Goal: Transaction & Acquisition: Book appointment/travel/reservation

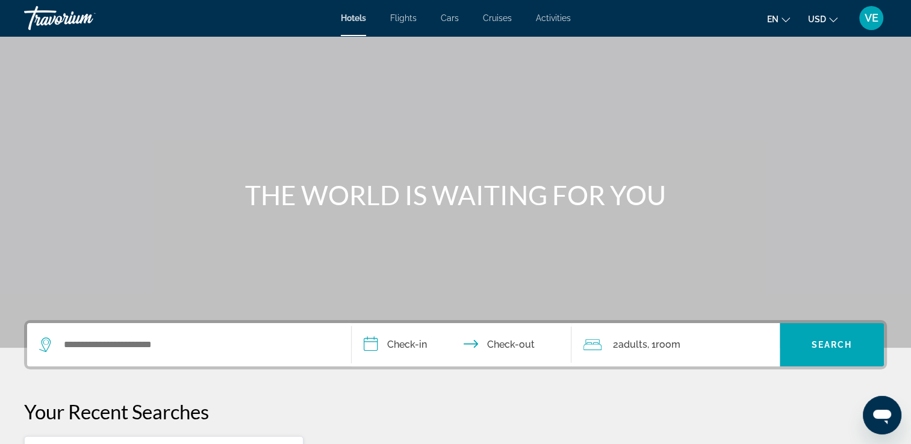
scroll to position [241, 0]
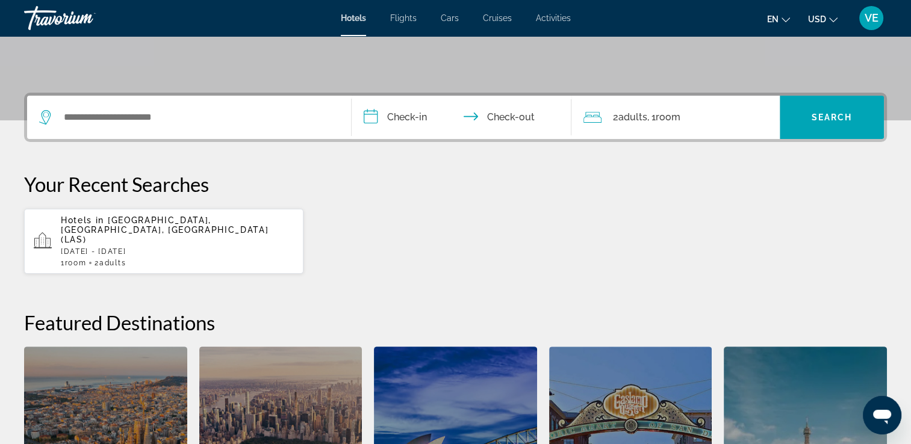
click at [395, 21] on span "Flights" at bounding box center [403, 18] width 26 height 10
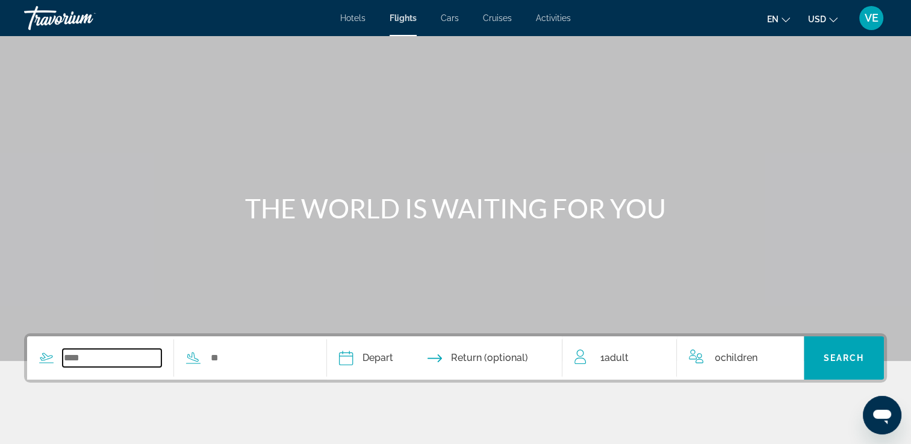
click at [123, 352] on input "Search widget" at bounding box center [112, 358] width 99 height 18
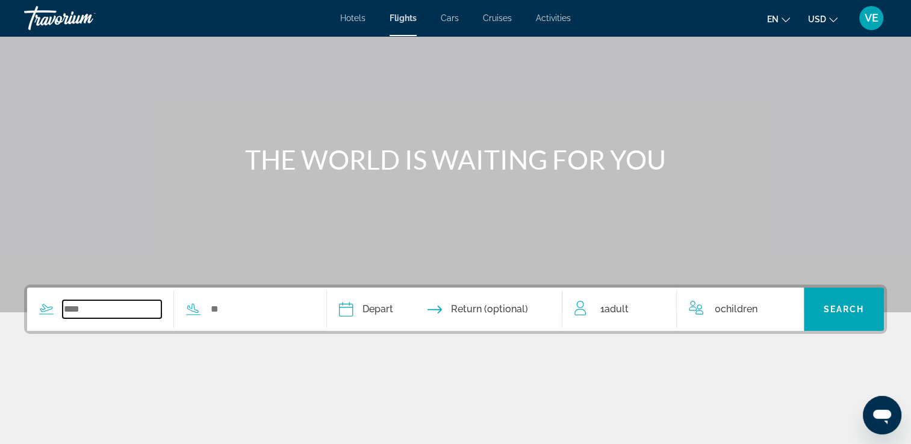
scroll to position [206, 0]
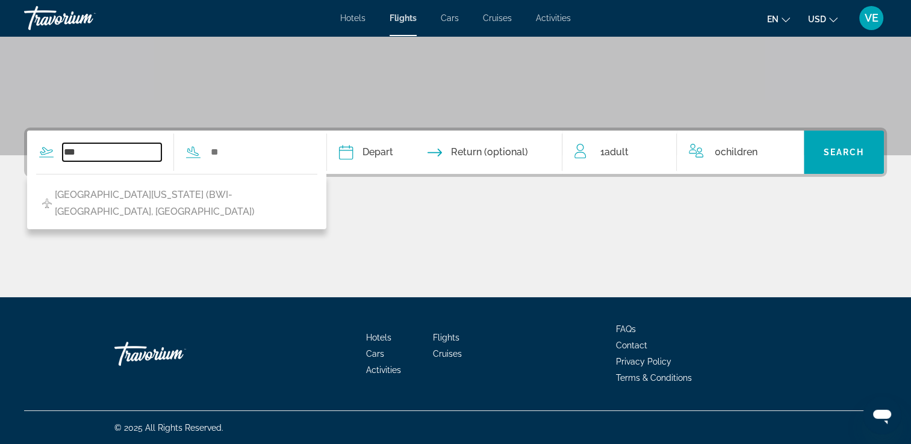
type input "***"
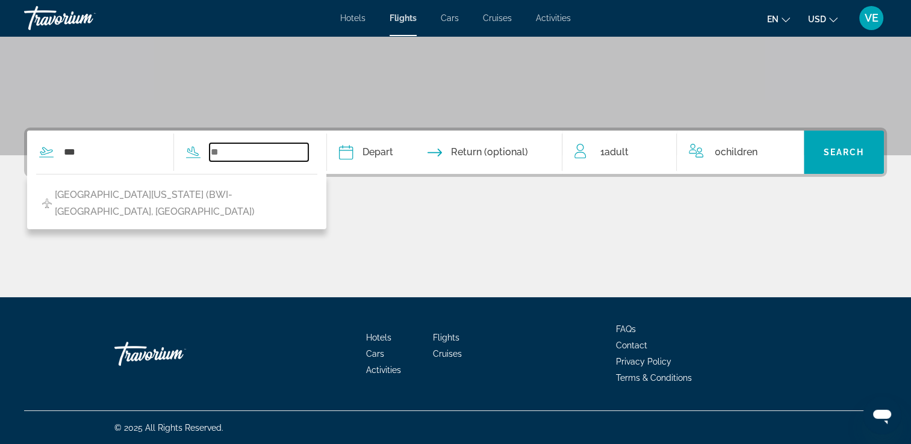
click at [262, 151] on input "Search widget" at bounding box center [259, 152] width 99 height 18
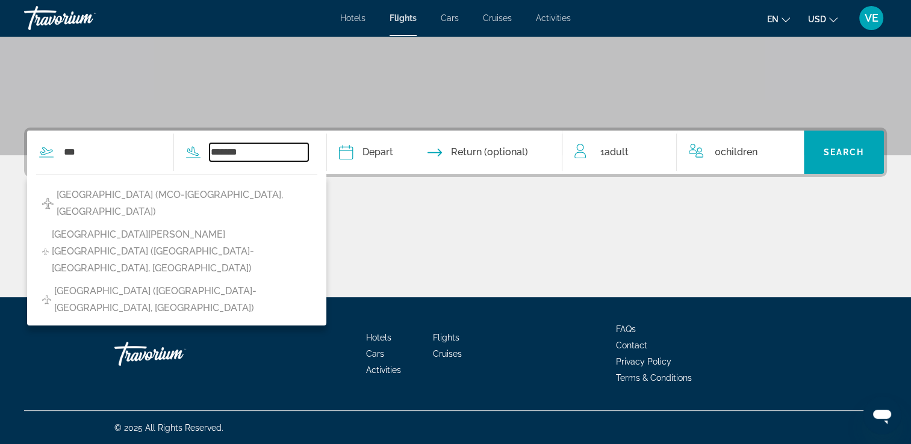
type input "*******"
click at [400, 155] on input "Depart date" at bounding box center [394, 154] width 117 height 47
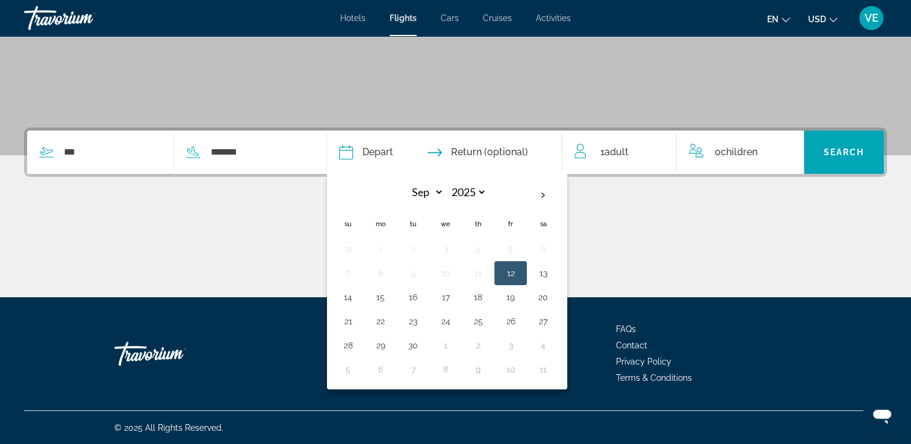
click at [368, 157] on input "Depart date" at bounding box center [394, 154] width 117 height 47
click at [559, 193] on th "Next month" at bounding box center [543, 195] width 33 height 26
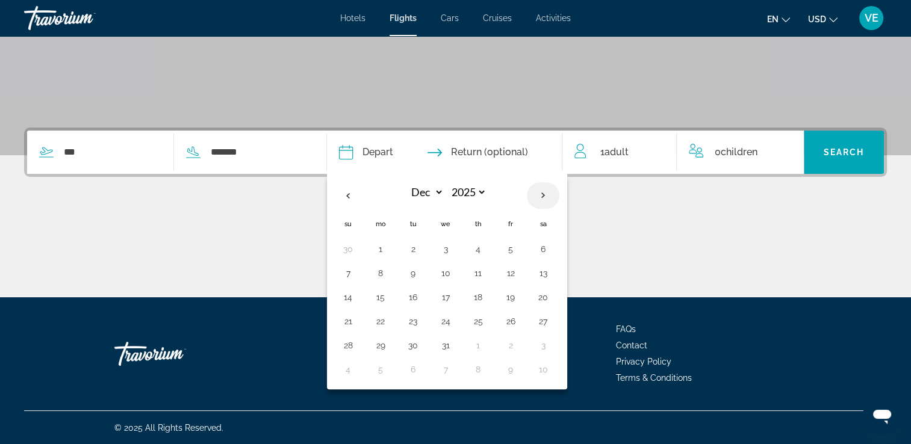
select select "*"
select select "****"
click at [520, 300] on button "16" at bounding box center [510, 297] width 19 height 17
type input "**********"
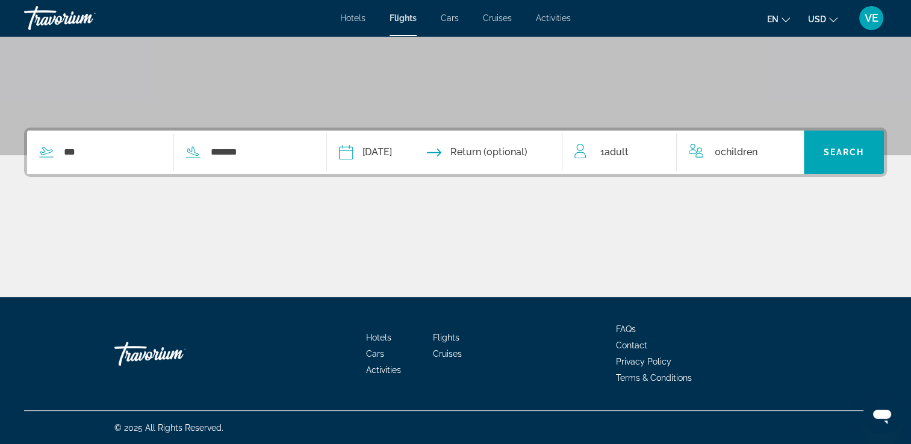
click at [517, 151] on input "Return date" at bounding box center [509, 154] width 117 height 47
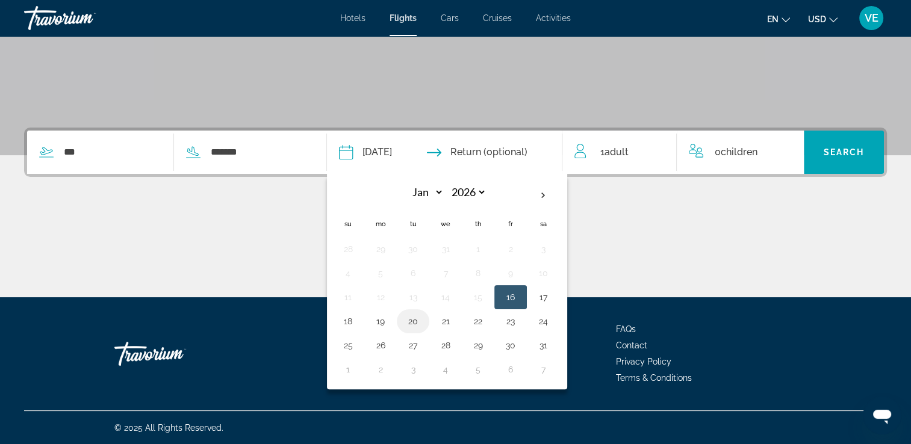
click at [423, 320] on button "20" at bounding box center [412, 321] width 19 height 17
type input "**********"
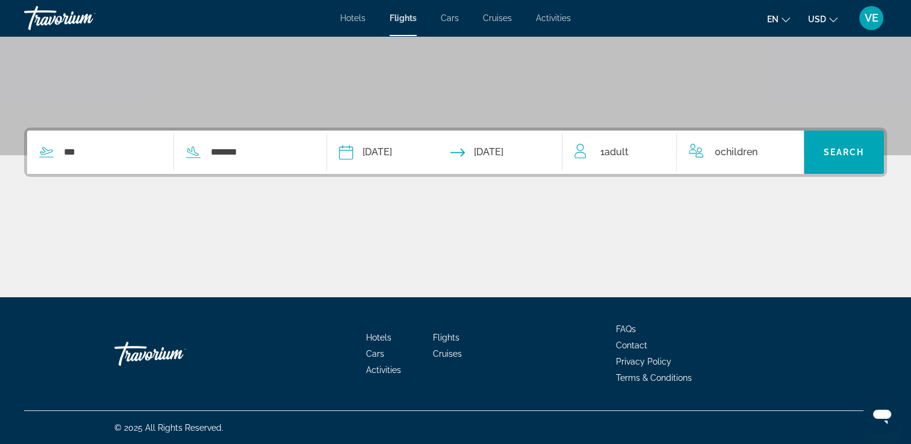
click at [609, 151] on span "Adult" at bounding box center [616, 151] width 24 height 11
click at [654, 149] on icon "Increment adults" at bounding box center [658, 149] width 11 height 11
click at [789, 153] on icon "Increment children" at bounding box center [786, 150] width 11 height 14
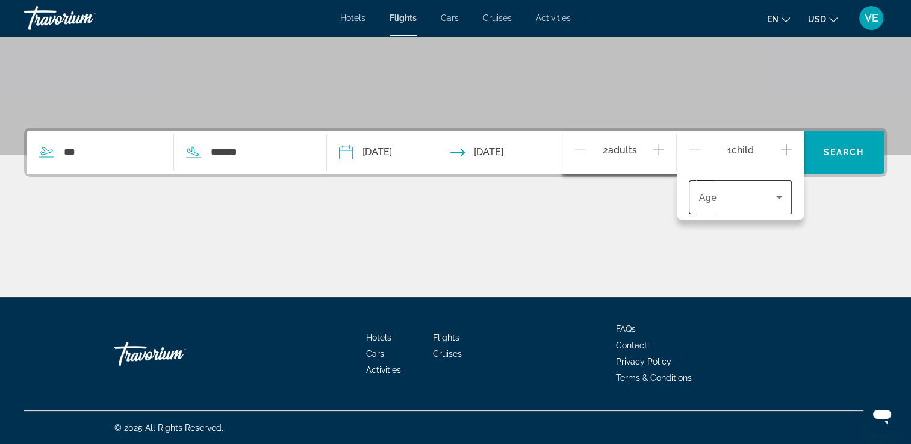
click at [777, 202] on icon "Travelers: 2 adults, 1 child" at bounding box center [779, 197] width 14 height 14
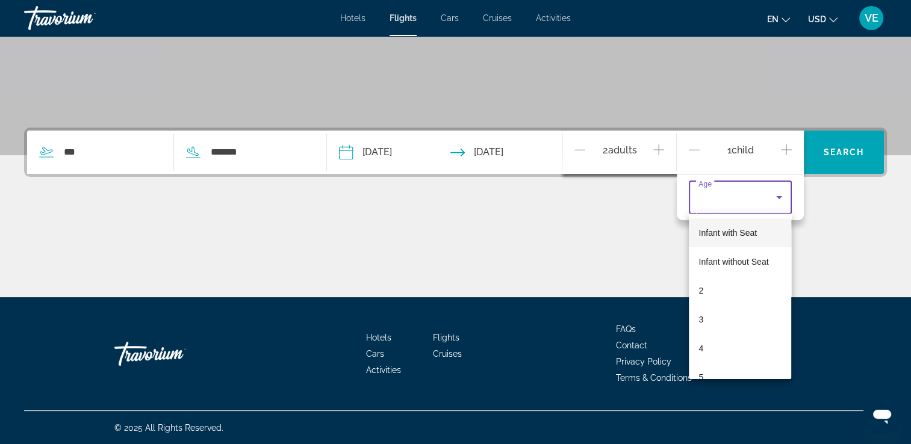
click at [786, 151] on div at bounding box center [455, 222] width 911 height 444
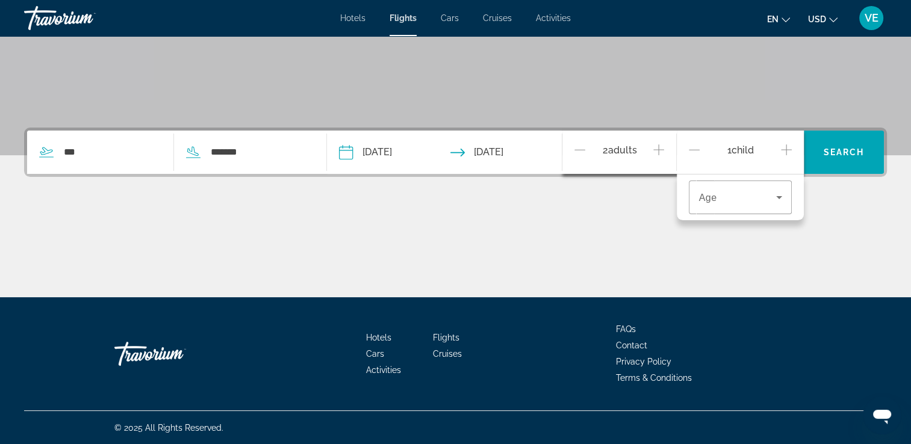
click at [786, 151] on icon "Increment children" at bounding box center [786, 149] width 11 height 11
click at [786, 150] on icon "Increment children" at bounding box center [786, 149] width 11 height 11
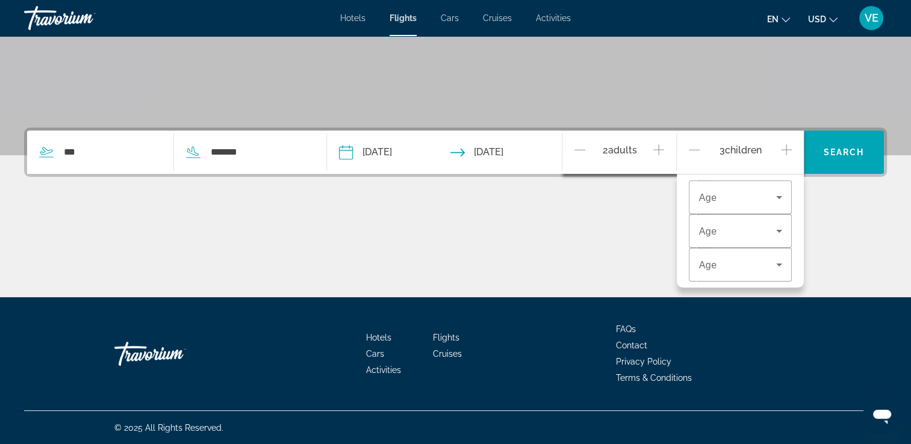
click at [786, 150] on icon "Increment children" at bounding box center [786, 149] width 11 height 11
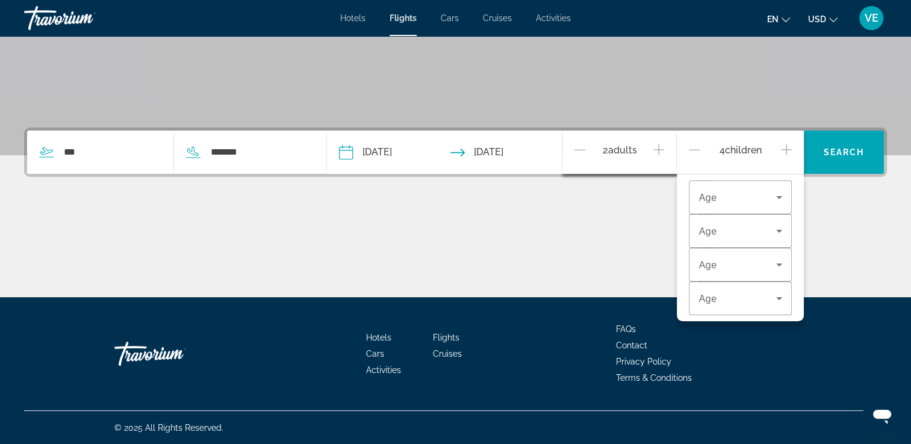
click at [786, 150] on icon "Increment children" at bounding box center [786, 149] width 11 height 11
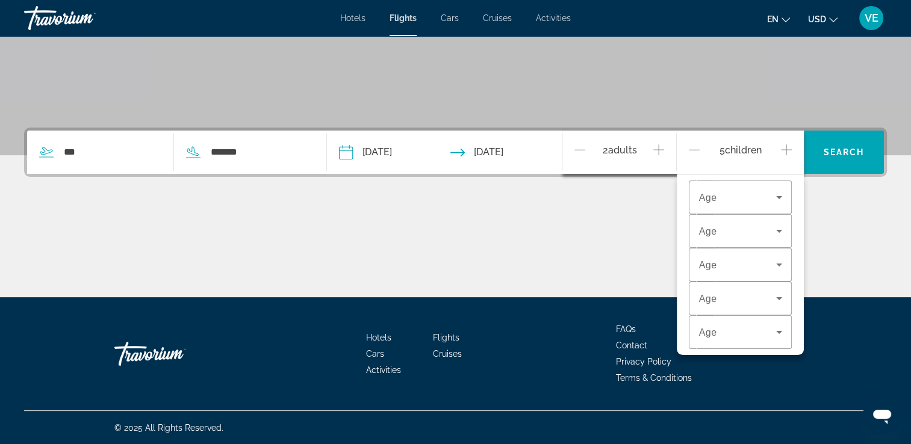
click at [689, 151] on icon "Decrement children" at bounding box center [694, 150] width 11 height 14
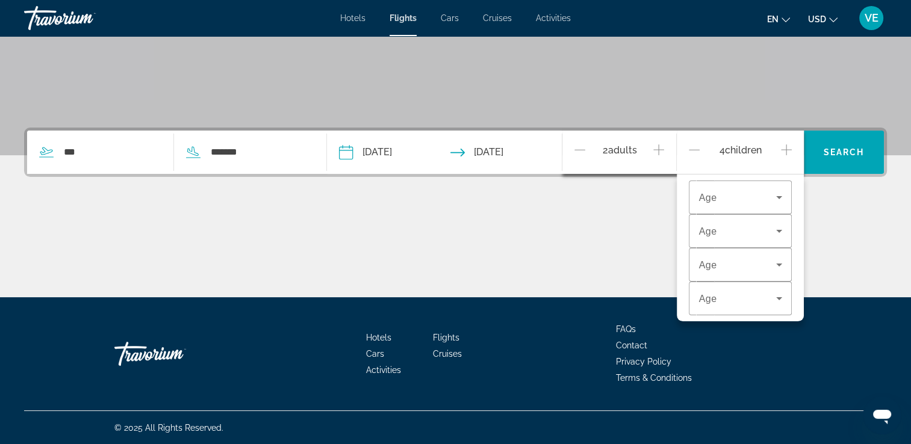
click at [786, 152] on icon "Increment children" at bounding box center [786, 150] width 11 height 14
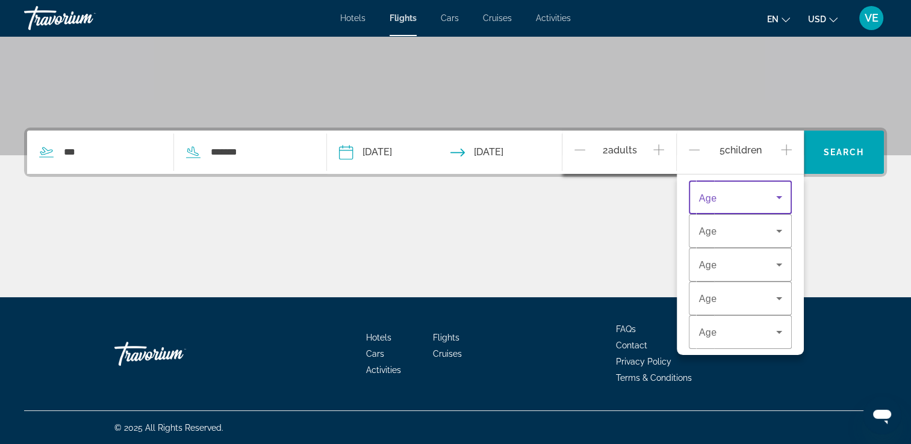
click at [781, 196] on icon "Travelers: 2 adults, 5 children" at bounding box center [779, 197] width 14 height 14
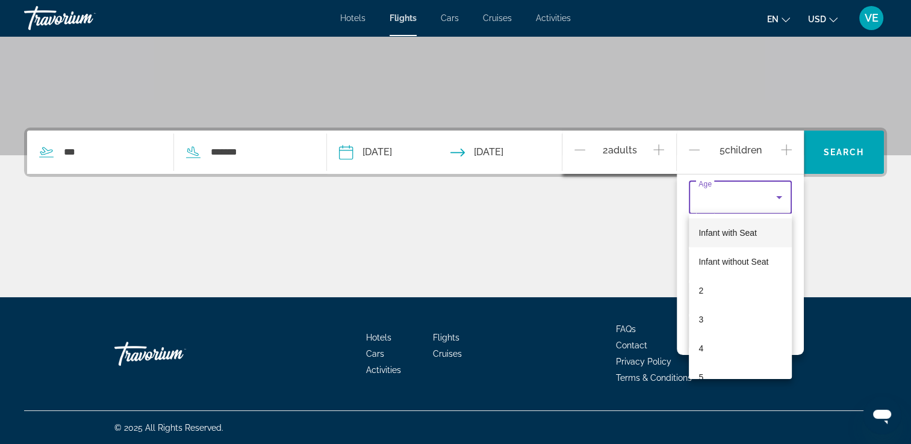
drag, startPoint x: 790, startPoint y: 152, endPoint x: 615, endPoint y: 254, distance: 203.4
click at [790, 152] on icon "Increment children" at bounding box center [786, 150] width 11 height 14
click at [615, 254] on div "Main content" at bounding box center [455, 252] width 863 height 90
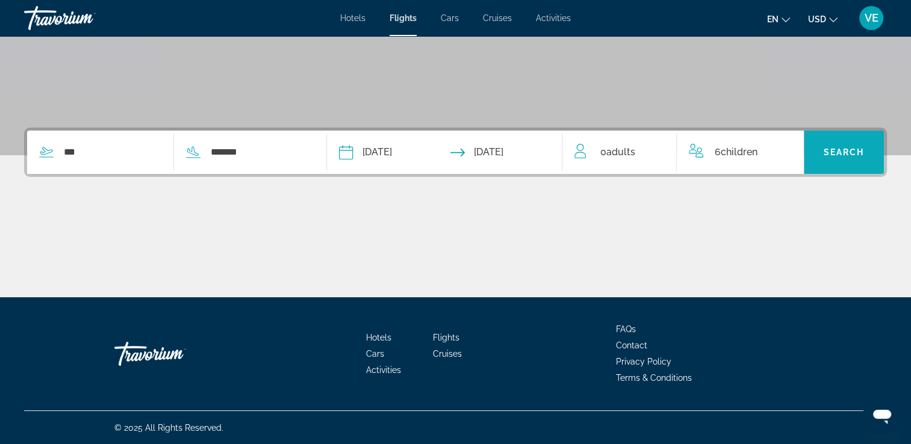
click at [843, 157] on span "Search widget" at bounding box center [844, 152] width 80 height 29
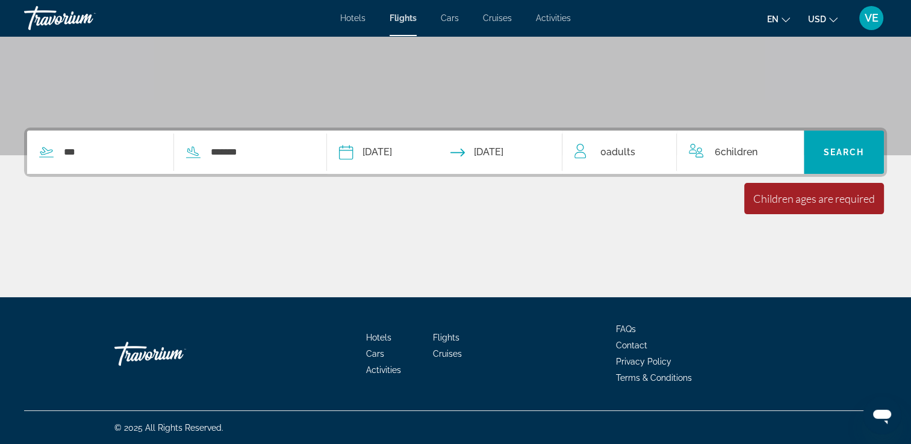
click at [783, 147] on div "6 Child Children" at bounding box center [740, 152] width 102 height 17
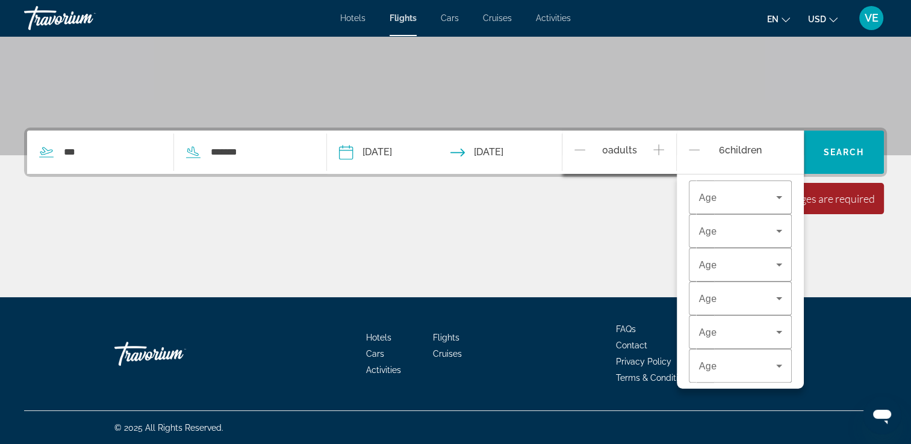
click at [657, 147] on icon "Increment adults" at bounding box center [658, 150] width 11 height 14
click at [546, 273] on div "Main content" at bounding box center [455, 252] width 863 height 90
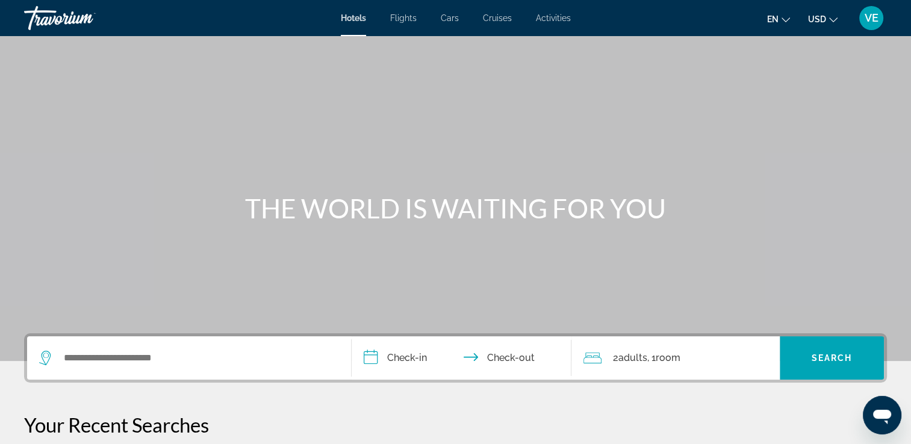
click at [412, 20] on span "Flights" at bounding box center [403, 18] width 26 height 10
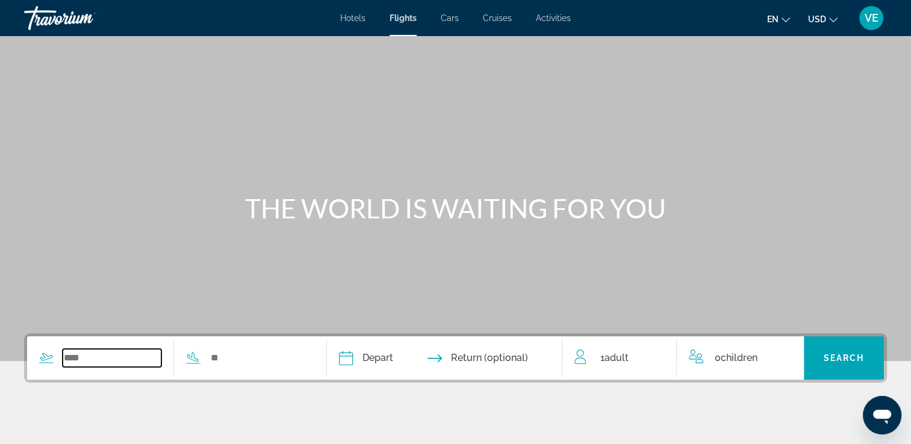
click at [107, 360] on input "Search widget" at bounding box center [112, 358] width 99 height 18
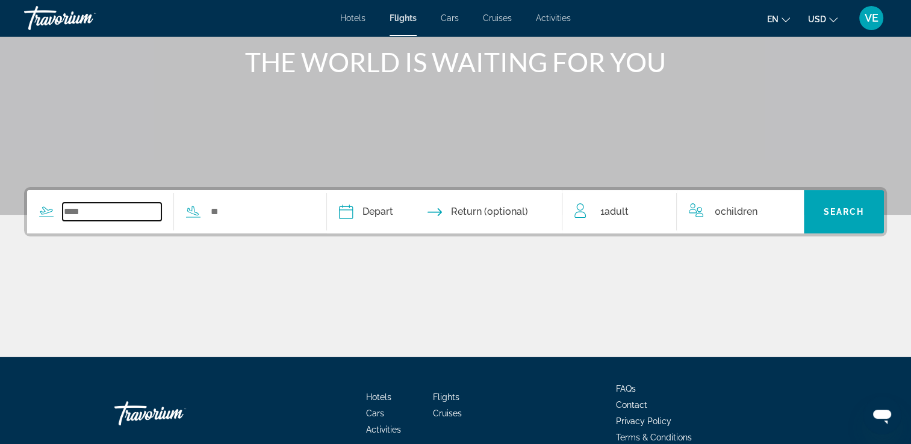
scroll to position [206, 0]
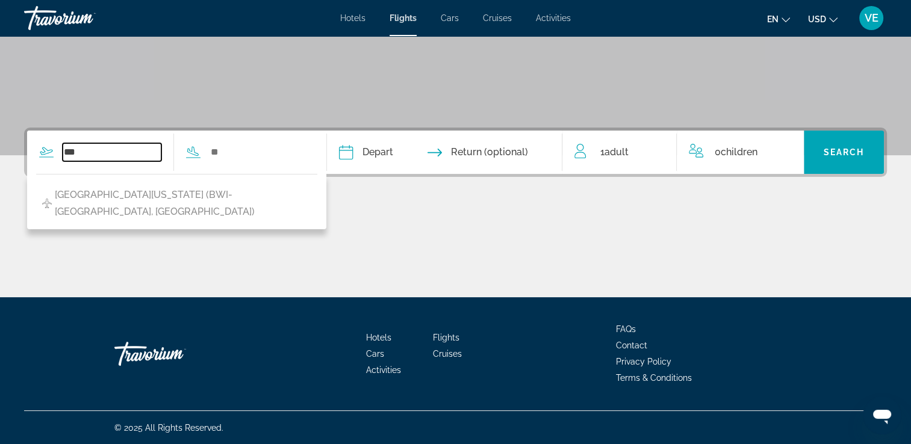
type input "***"
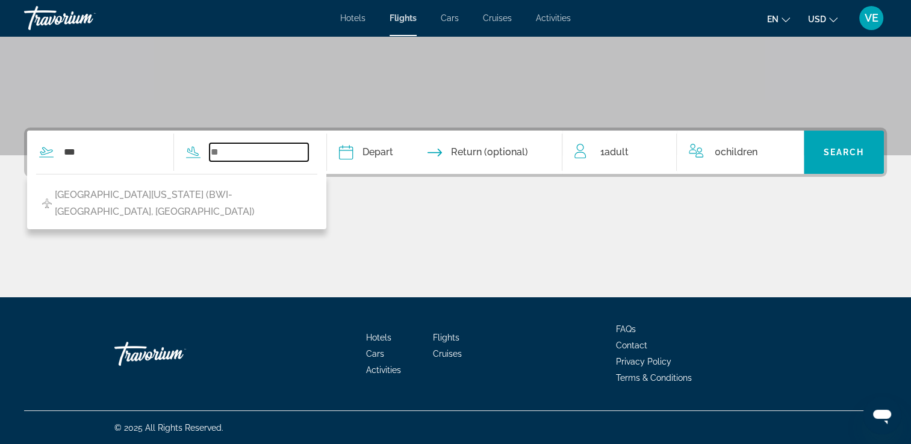
click at [297, 155] on input "Search widget" at bounding box center [259, 152] width 99 height 18
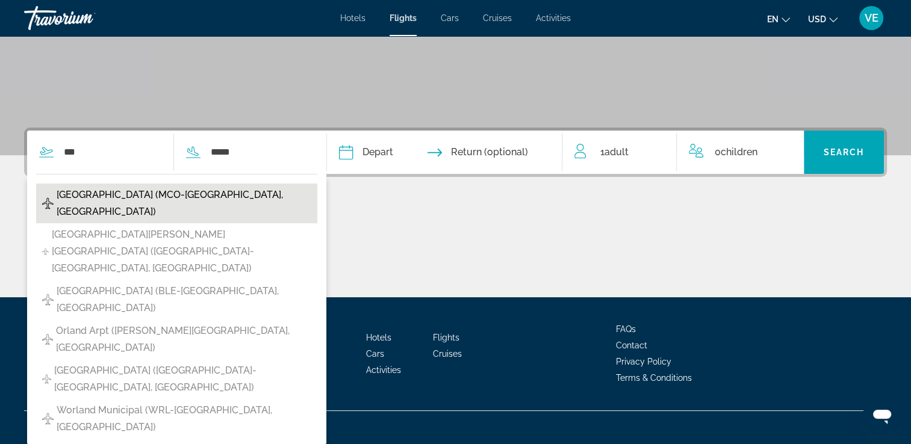
click at [260, 191] on span "[GEOGRAPHIC_DATA] (MCO-[GEOGRAPHIC_DATA], [GEOGRAPHIC_DATA])" at bounding box center [184, 204] width 255 height 34
type input "**********"
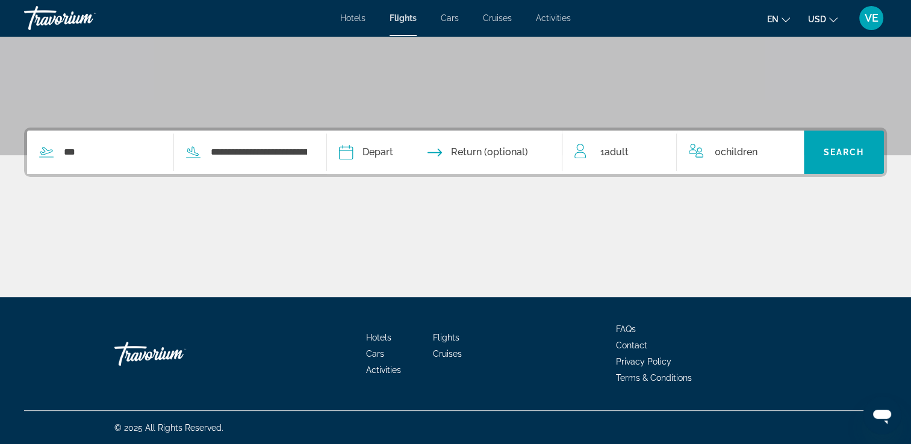
click at [392, 156] on input "Depart date" at bounding box center [394, 154] width 117 height 47
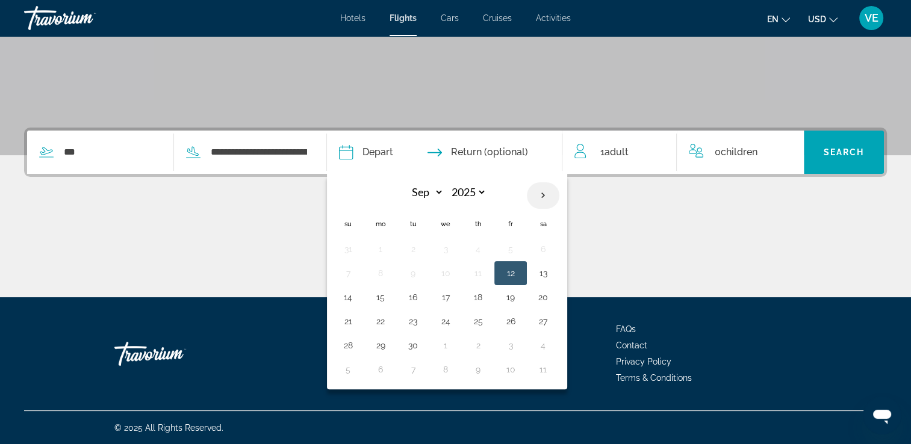
click at [559, 194] on th "Next month" at bounding box center [543, 195] width 33 height 26
select select "*"
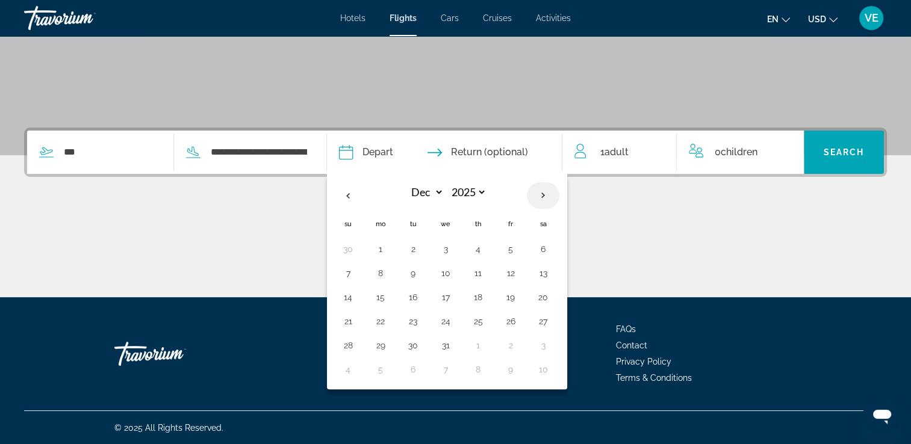
select select "****"
click at [559, 201] on th "Next month" at bounding box center [543, 195] width 33 height 26
click at [364, 194] on th "Previous month" at bounding box center [348, 195] width 33 height 26
select select "*"
click at [520, 297] on button "16" at bounding box center [510, 297] width 19 height 17
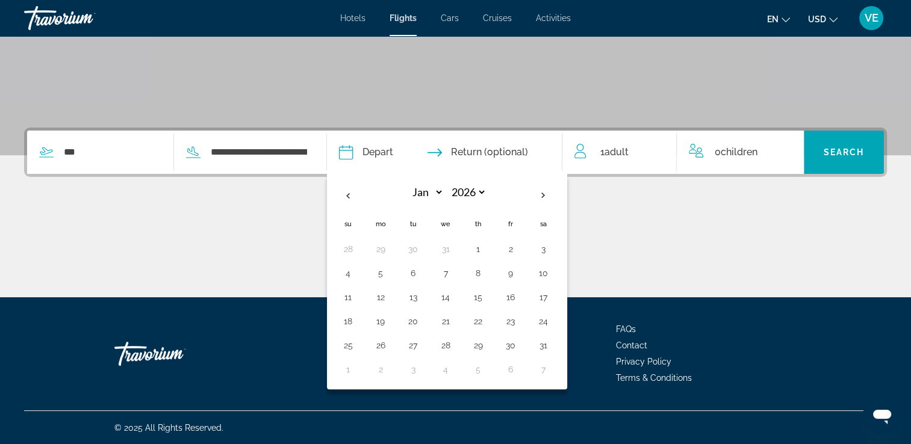
type input "**********"
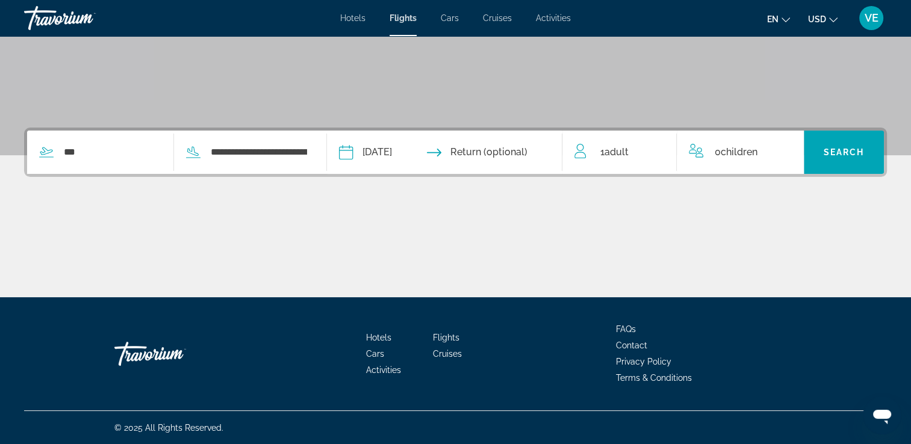
click at [509, 154] on input "Return date" at bounding box center [509, 154] width 117 height 47
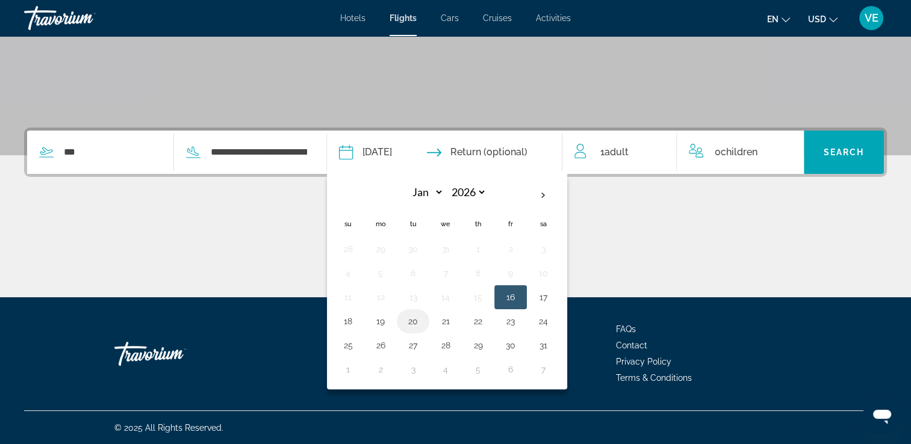
click at [423, 321] on button "20" at bounding box center [412, 321] width 19 height 17
type input "**********"
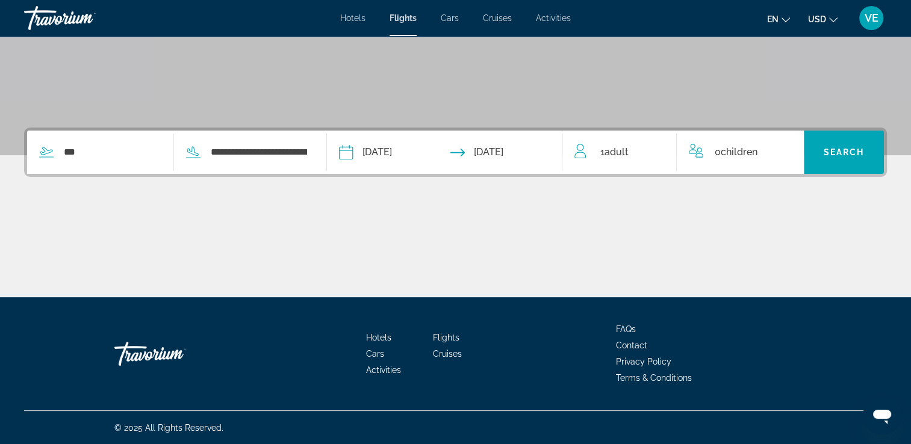
click at [669, 151] on div "1 Adult Adults" at bounding box center [625, 152] width 102 height 17
click at [656, 149] on icon "Increment adults" at bounding box center [658, 149] width 11 height 11
click at [786, 149] on icon "Increment children" at bounding box center [786, 149] width 11 height 11
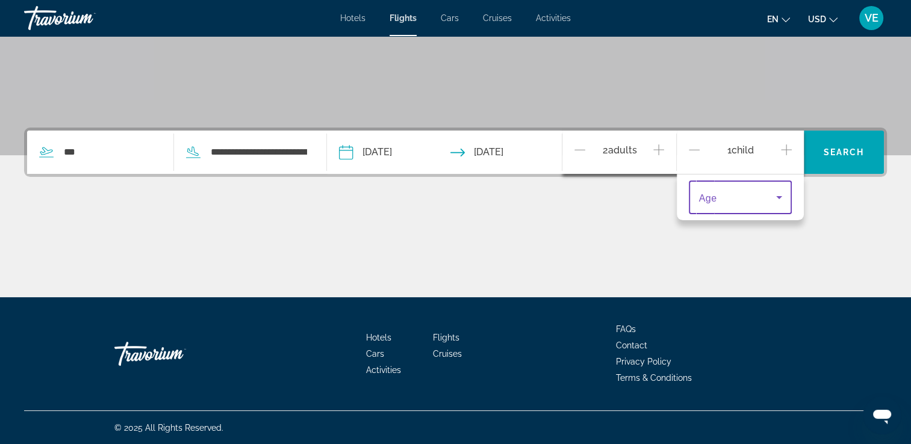
click at [780, 195] on icon "Travelers: 2 adults, 1 child" at bounding box center [779, 197] width 14 height 14
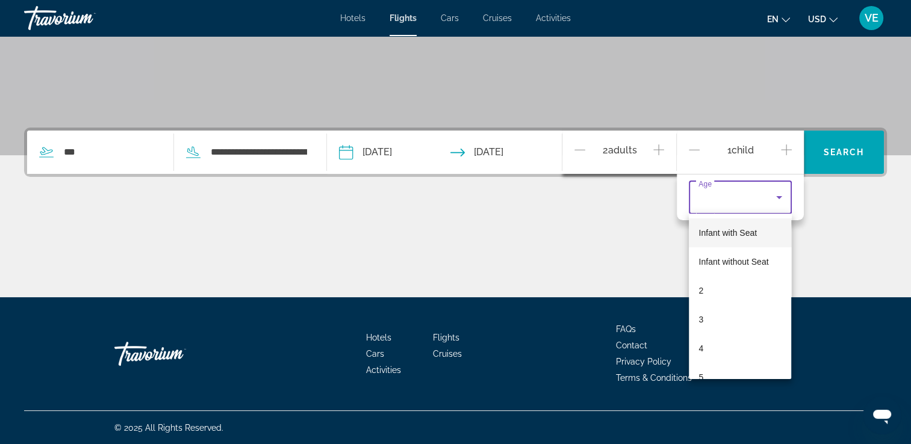
click at [854, 233] on div at bounding box center [455, 222] width 911 height 444
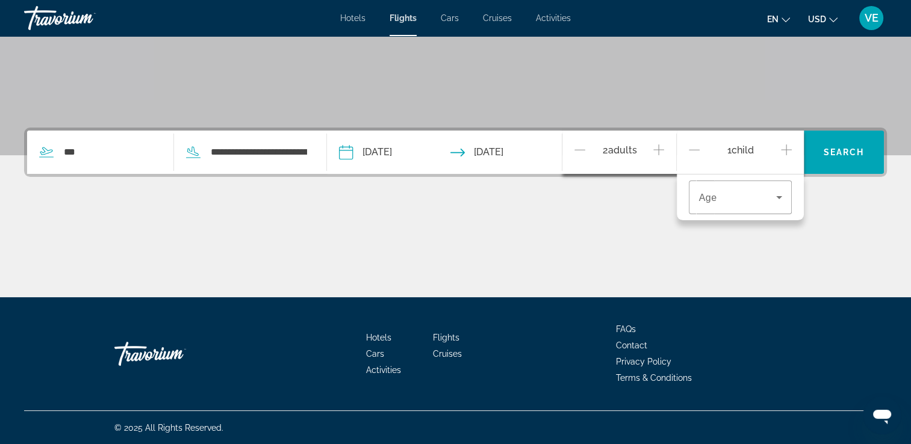
click at [787, 149] on icon "Increment children" at bounding box center [786, 149] width 11 height 11
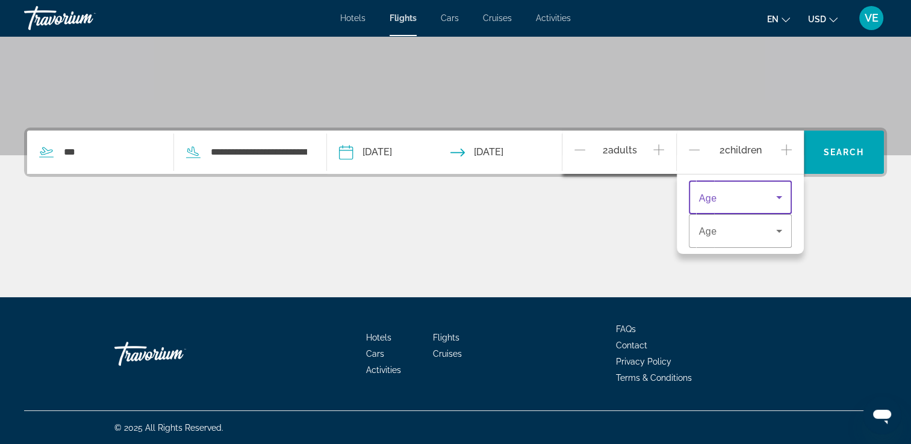
click at [774, 199] on icon "Travelers: 2 adults, 2 children" at bounding box center [779, 197] width 14 height 14
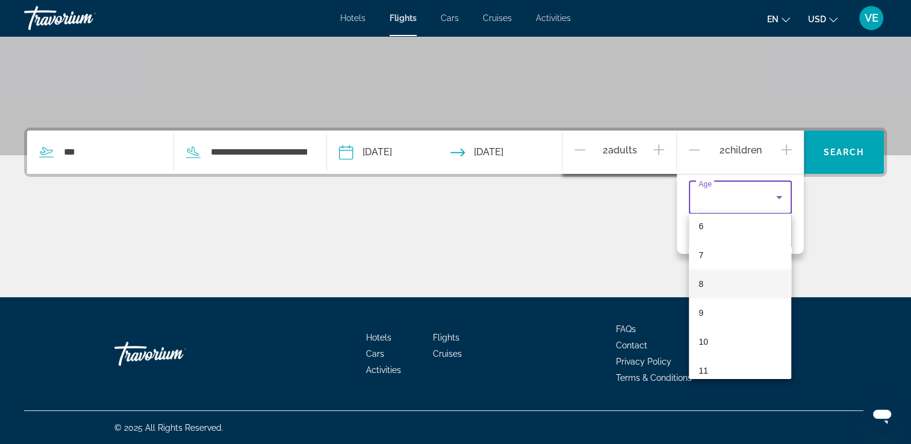
scroll to position [181, 0]
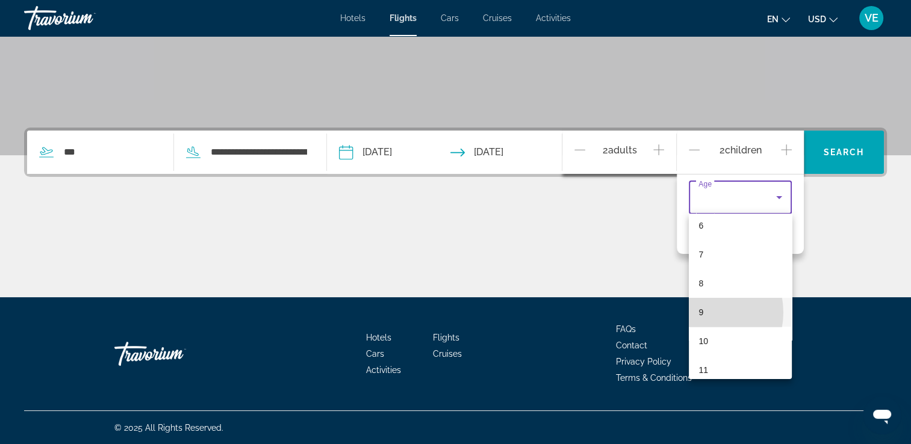
click at [698, 312] on span "9" at bounding box center [700, 312] width 5 height 14
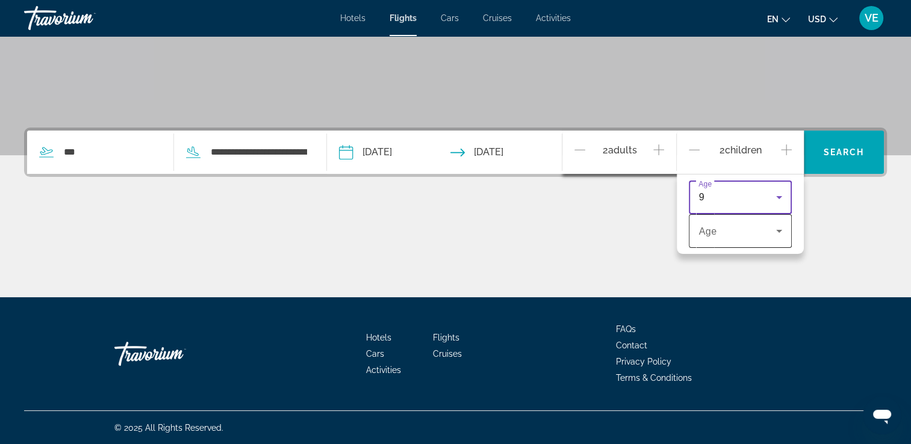
click at [780, 230] on icon "Travelers: 2 adults, 2 children" at bounding box center [779, 231] width 6 height 3
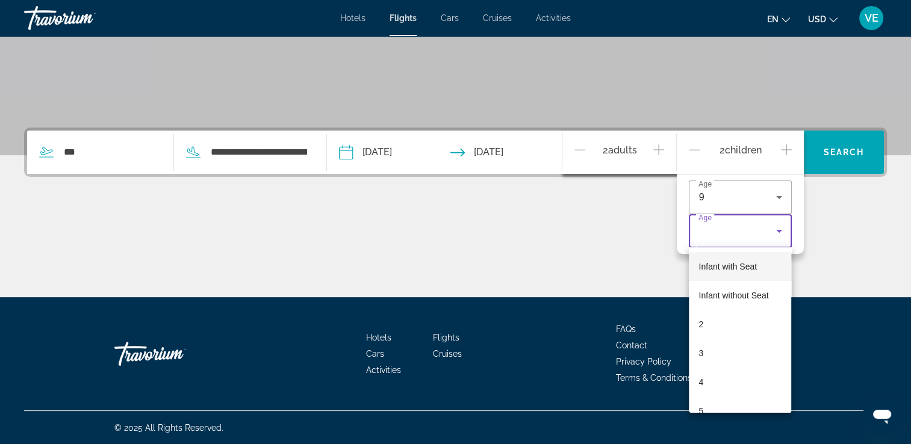
click at [777, 231] on div at bounding box center [455, 222] width 911 height 444
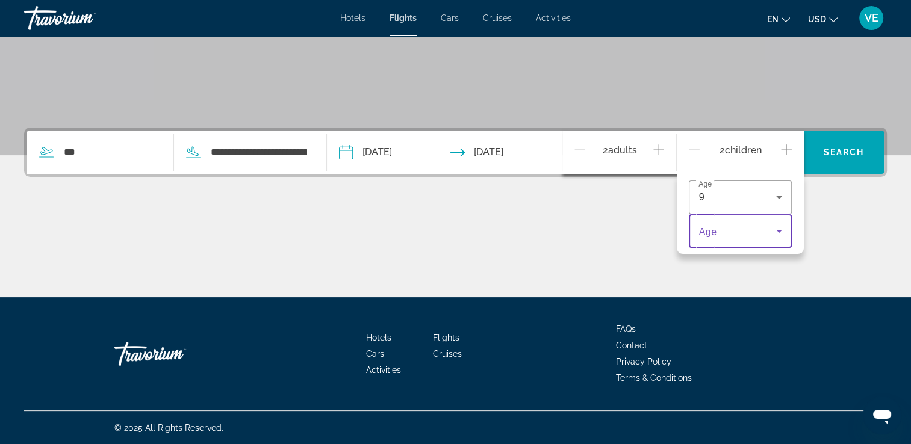
click at [777, 231] on icon "Travelers: 2 adults, 2 children" at bounding box center [779, 231] width 6 height 3
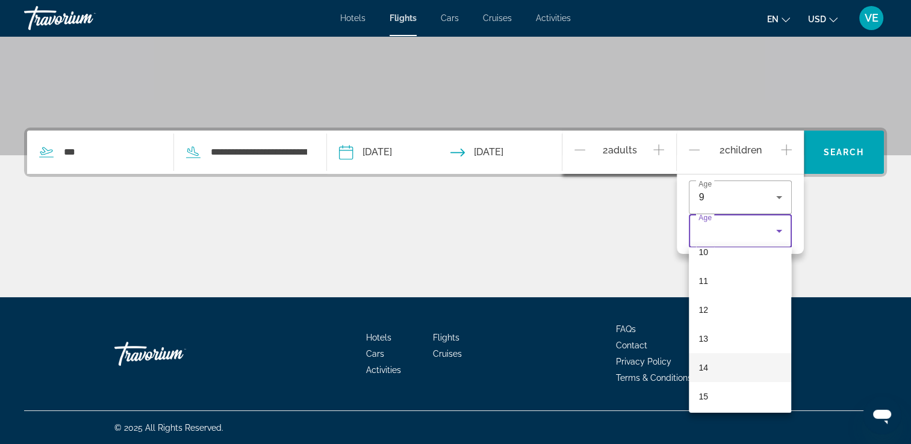
scroll to position [364, 0]
click at [706, 335] on span "15" at bounding box center [703, 336] width 10 height 14
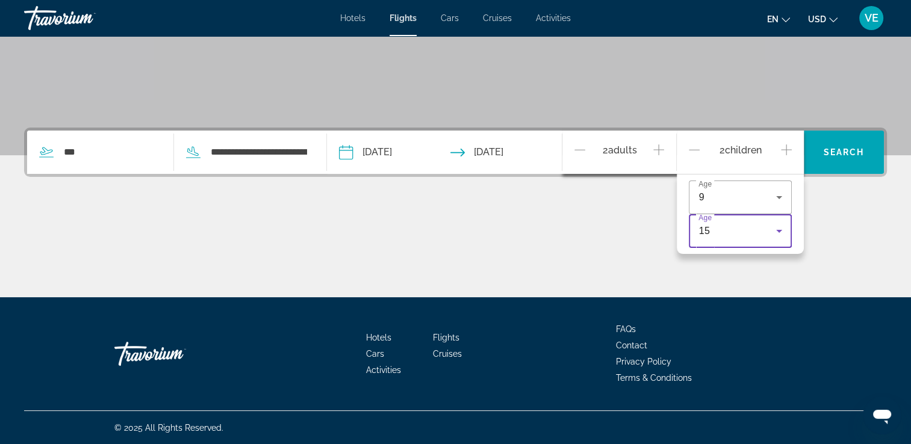
click at [704, 336] on ul "FAQs Contact Privacy Policy Terms & Conditions" at bounding box center [706, 353] width 181 height 65
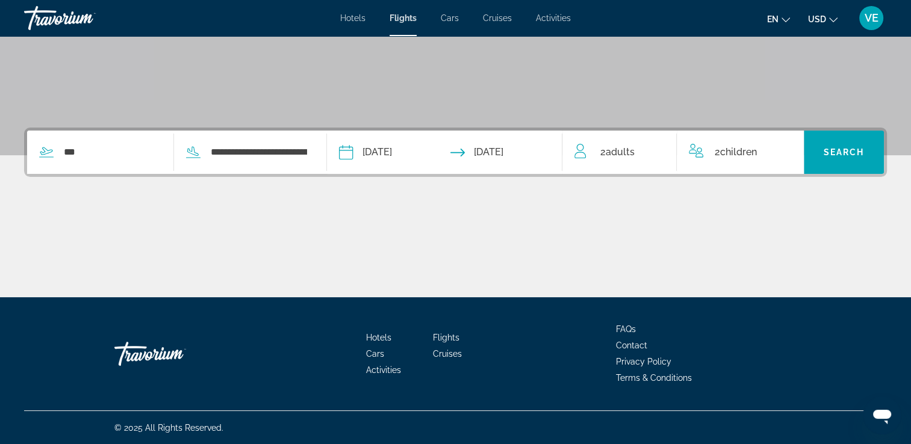
click at [705, 336] on ul "FAQs Contact Privacy Policy Terms & Conditions" at bounding box center [706, 353] width 181 height 65
click at [626, 214] on div "Main content" at bounding box center [455, 252] width 863 height 90
click at [777, 232] on div "Main content" at bounding box center [455, 252] width 863 height 90
click at [760, 238] on div "Main content" at bounding box center [455, 252] width 863 height 90
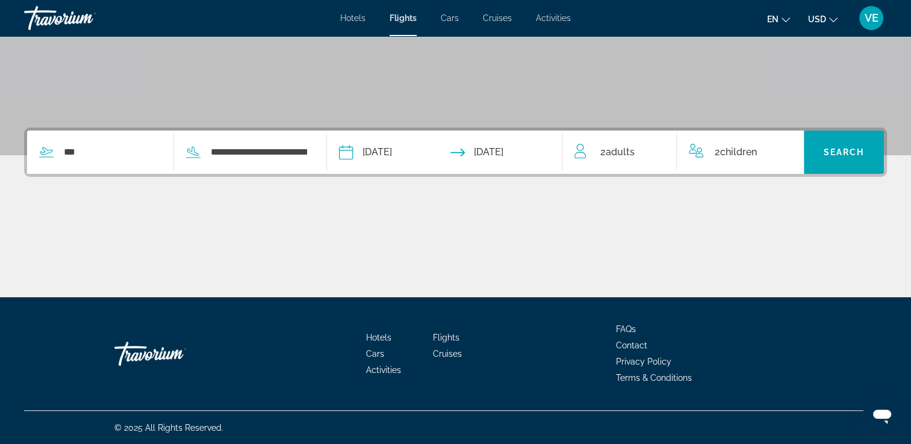
click at [703, 333] on li "FAQs" at bounding box center [706, 327] width 181 height 13
click at [849, 153] on span "Search" at bounding box center [843, 152] width 41 height 10
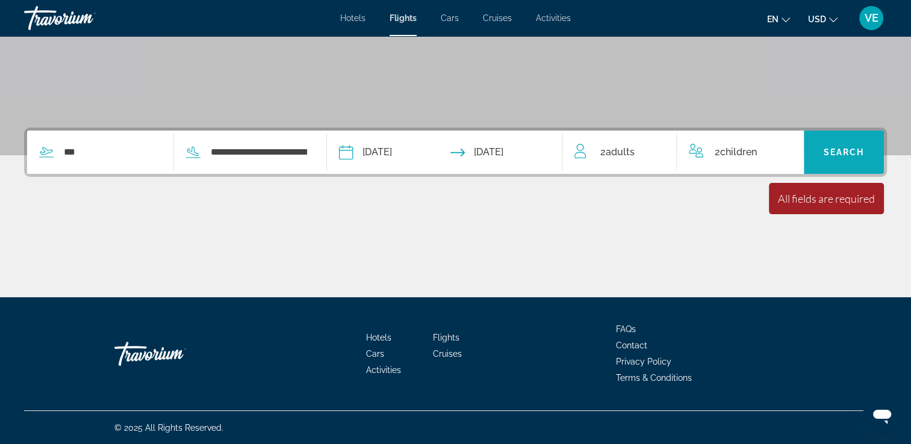
click at [759, 156] on div "2 Child Children" at bounding box center [740, 152] width 102 height 17
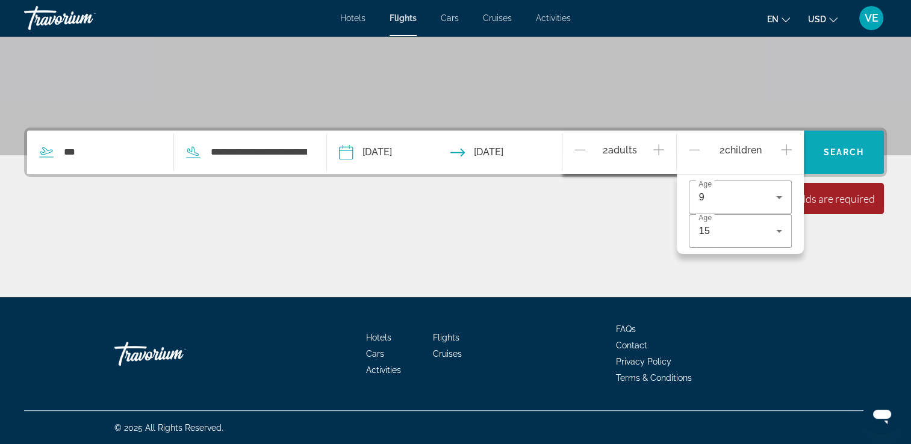
click at [848, 152] on span "Search" at bounding box center [843, 152] width 41 height 10
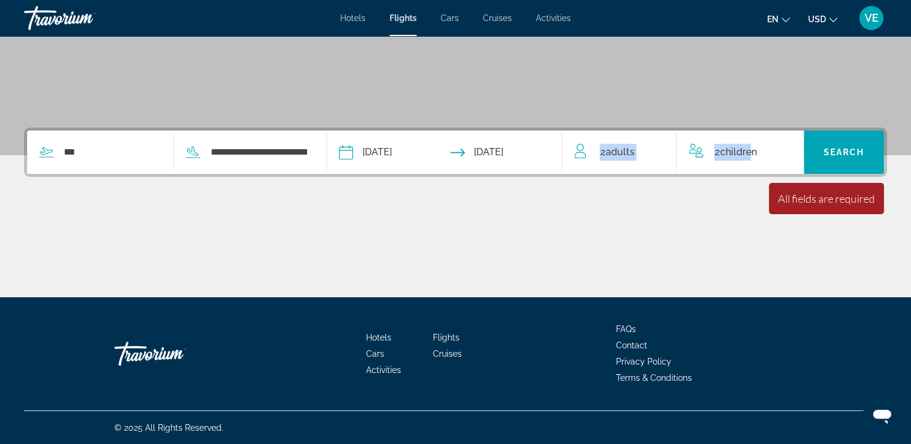
click at [754, 137] on div "**********" at bounding box center [455, 152] width 863 height 49
drag, startPoint x: 754, startPoint y: 138, endPoint x: 756, endPoint y: 153, distance: 15.2
click at [756, 153] on span "Children" at bounding box center [737, 151] width 37 height 11
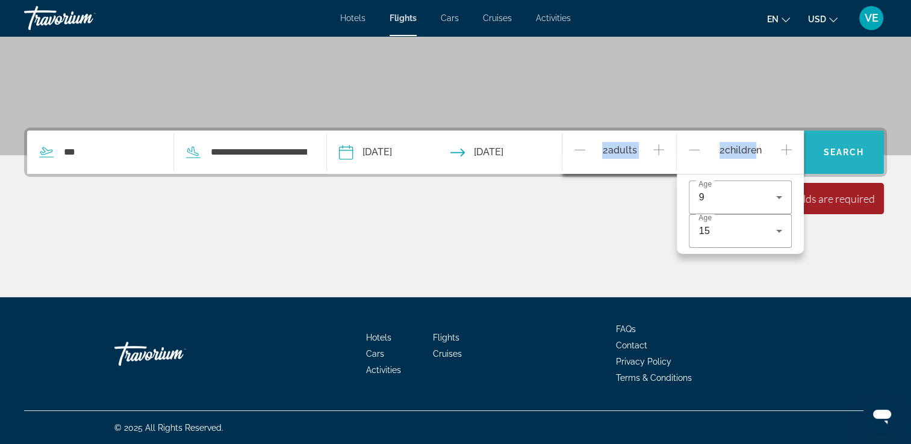
click at [841, 152] on span "Search" at bounding box center [843, 152] width 41 height 10
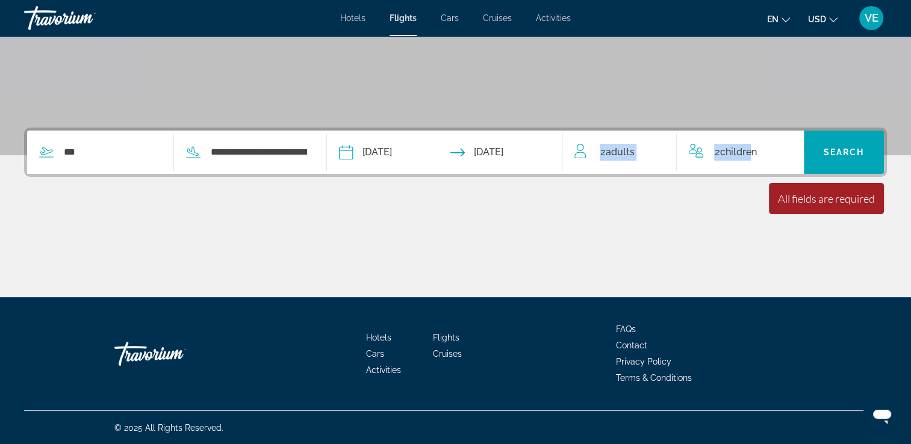
click at [635, 227] on div "Main content" at bounding box center [455, 252] width 863 height 90
click at [799, 201] on div "All fields are required" at bounding box center [826, 198] width 97 height 13
click at [842, 151] on span "Search" at bounding box center [843, 152] width 41 height 10
click at [447, 338] on span "Flights" at bounding box center [446, 338] width 26 height 10
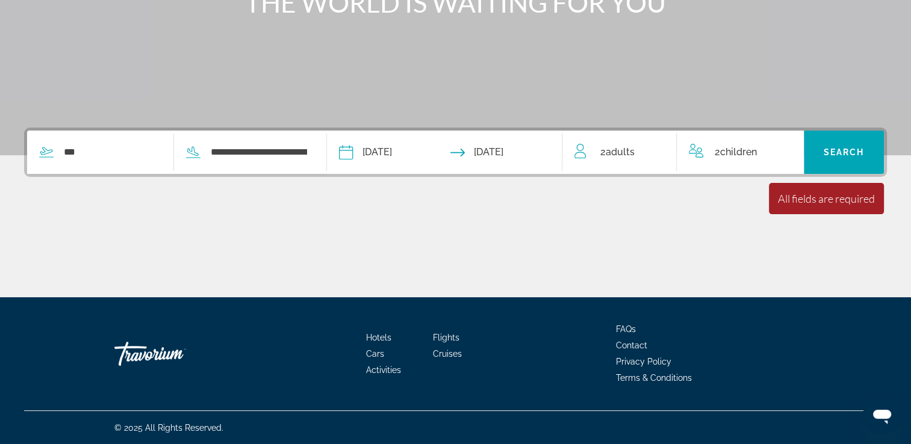
scroll to position [0, 0]
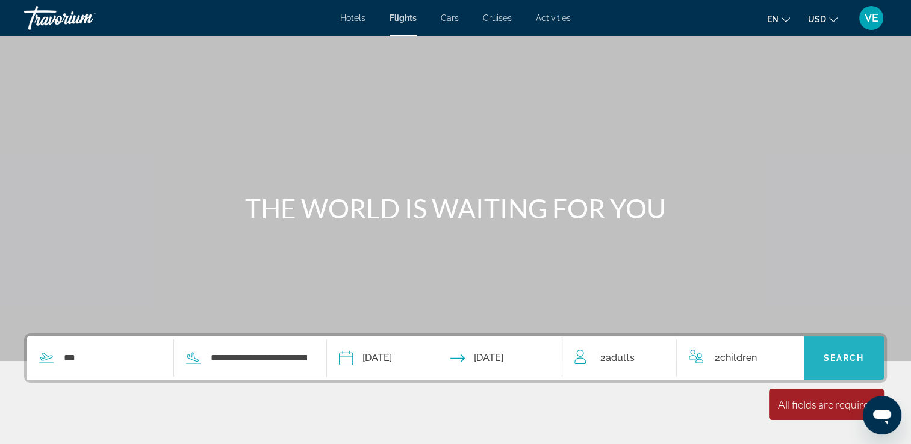
click at [838, 362] on span "Search" at bounding box center [843, 358] width 41 height 10
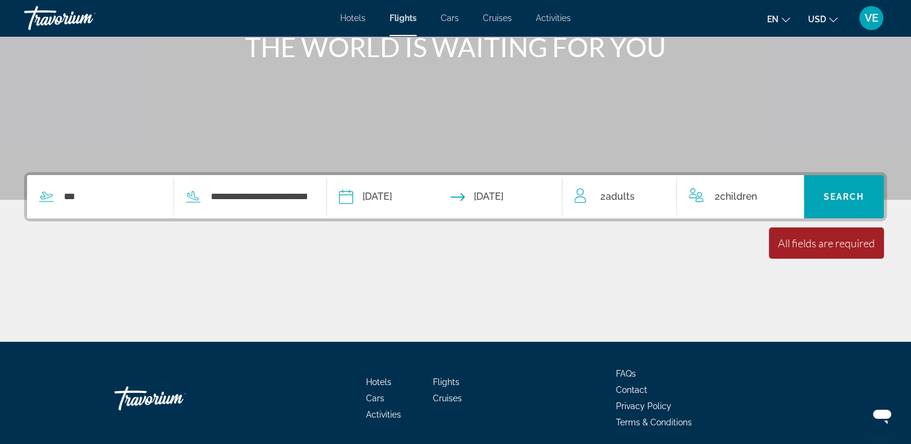
scroll to position [181, 0]
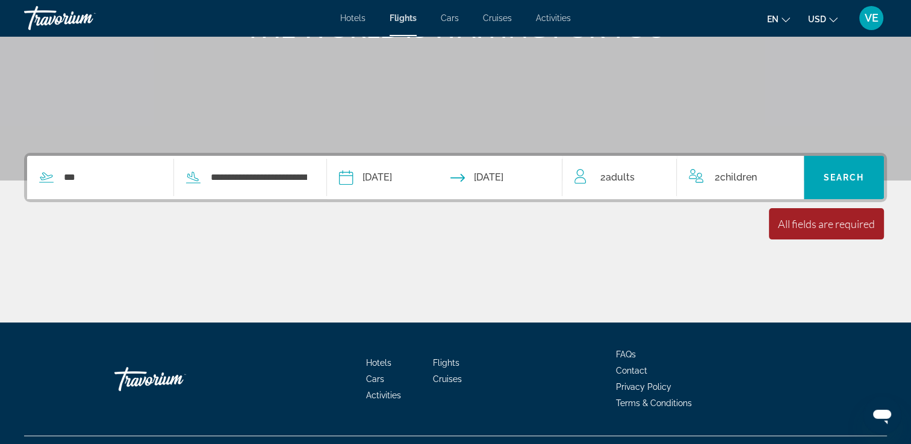
click at [629, 181] on span "Adults" at bounding box center [619, 177] width 29 height 11
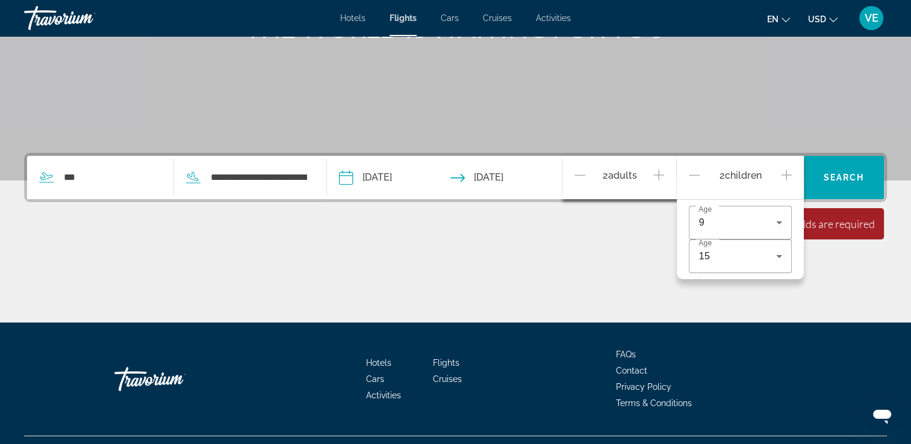
scroll to position [206, 0]
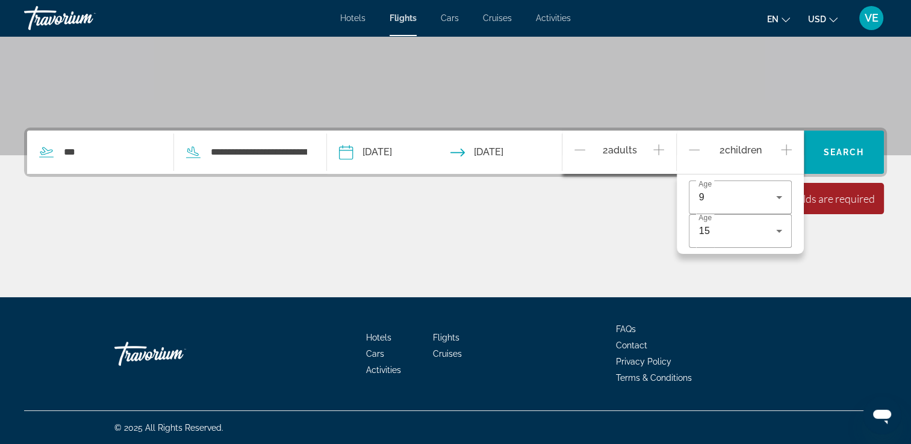
click at [730, 154] on span "Children" at bounding box center [743, 149] width 37 height 11
click at [779, 231] on icon "Travelers: 2 adults, 2 children" at bounding box center [779, 231] width 6 height 3
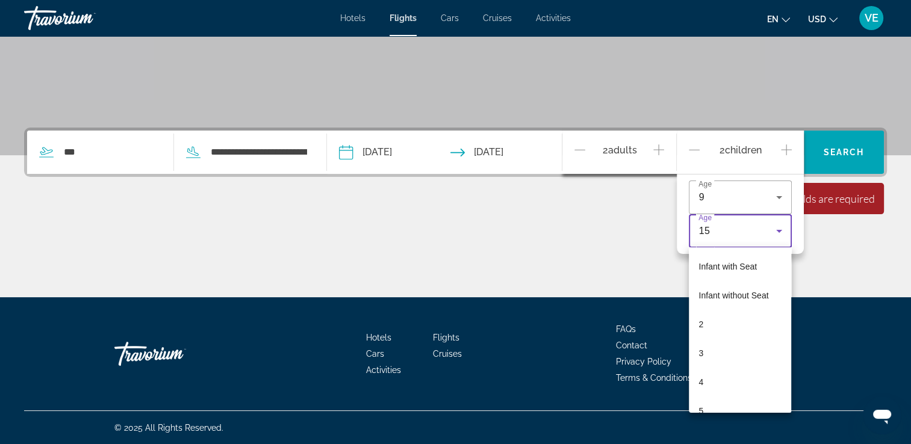
scroll to position [301, 0]
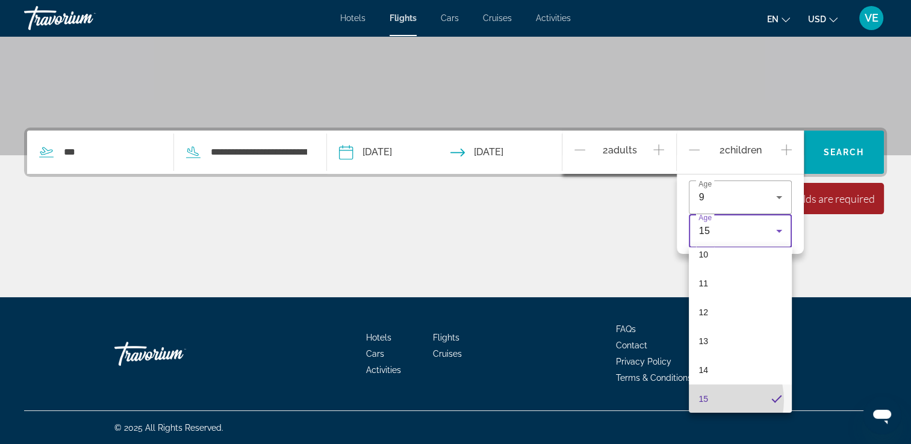
click at [705, 400] on span "15" at bounding box center [703, 399] width 10 height 14
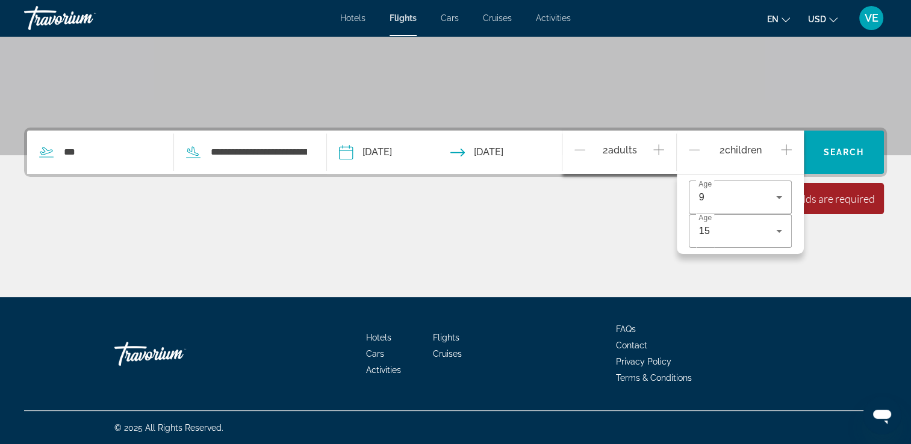
click at [829, 259] on div "Main content" at bounding box center [455, 252] width 863 height 90
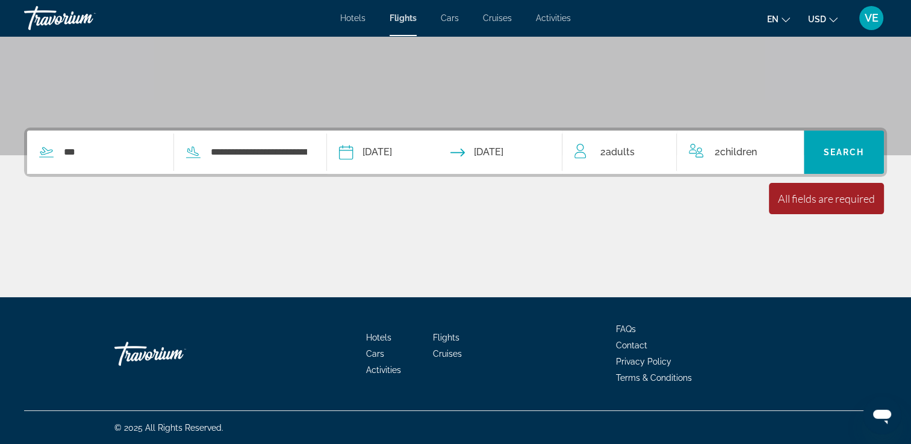
click at [379, 368] on span "Activities" at bounding box center [383, 370] width 35 height 10
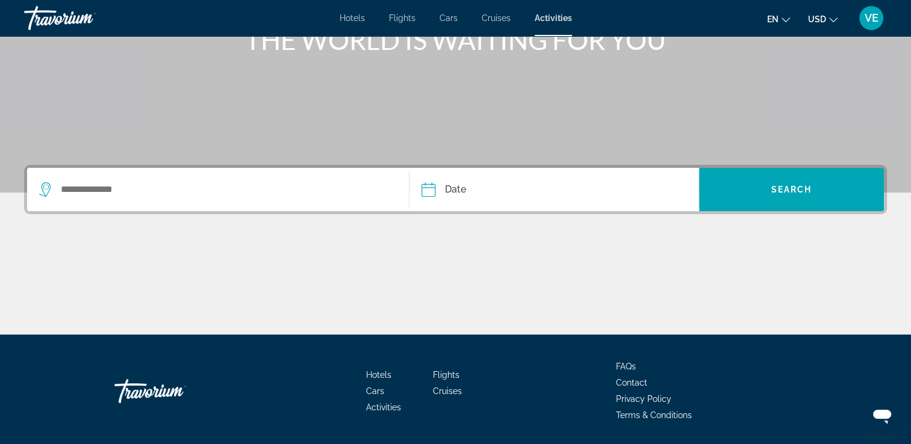
scroll to position [181, 0]
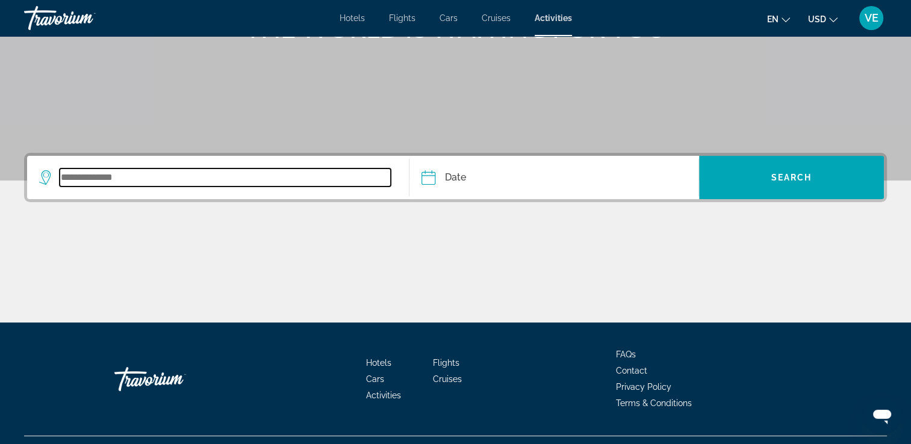
click at [89, 175] on input "Search widget" at bounding box center [225, 178] width 331 height 18
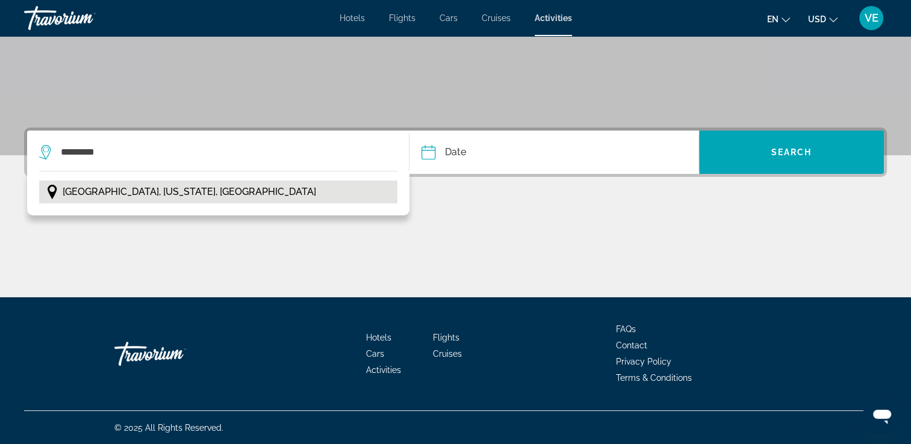
click at [128, 191] on span "[GEOGRAPHIC_DATA], [US_STATE], [GEOGRAPHIC_DATA]" at bounding box center [189, 192] width 253 height 17
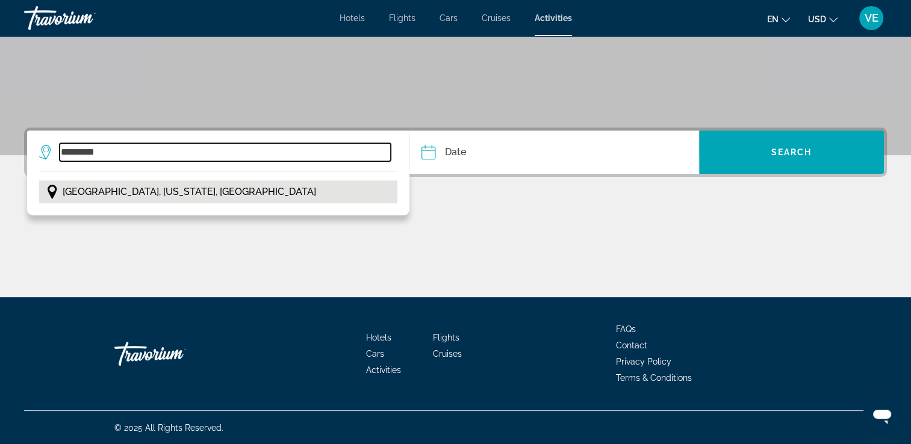
type input "**********"
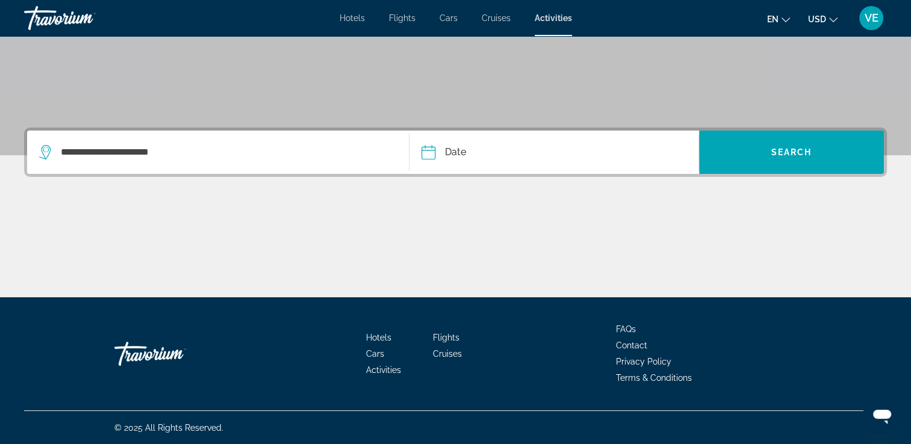
click at [515, 158] on input "Date" at bounding box center [489, 154] width 143 height 47
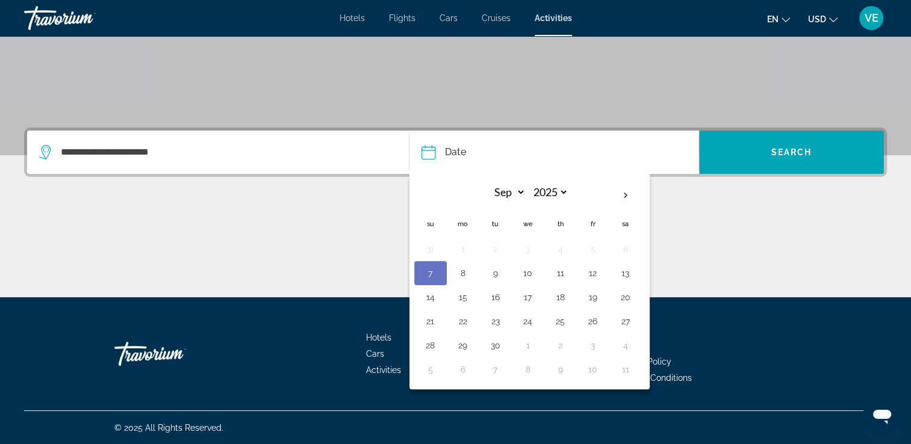
drag, startPoint x: 424, startPoint y: 274, endPoint x: 433, endPoint y: 269, distance: 11.1
click at [424, 273] on button "7" at bounding box center [430, 273] width 19 height 17
type input "**********"
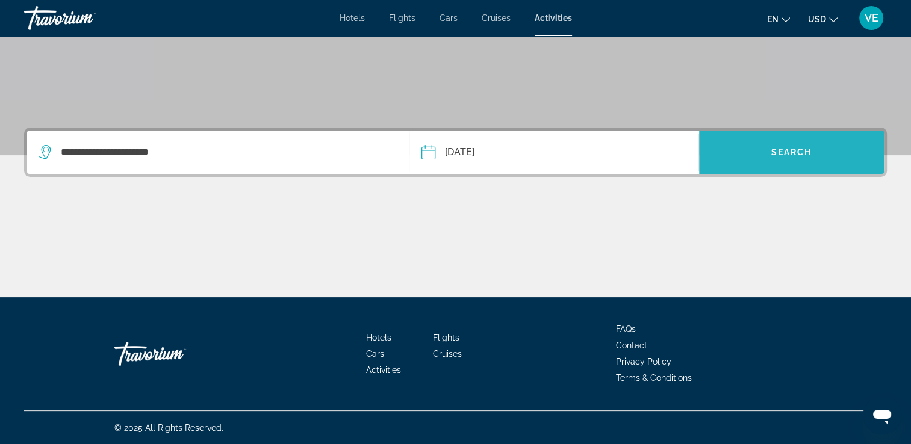
click at [795, 154] on span "Search" at bounding box center [791, 152] width 41 height 10
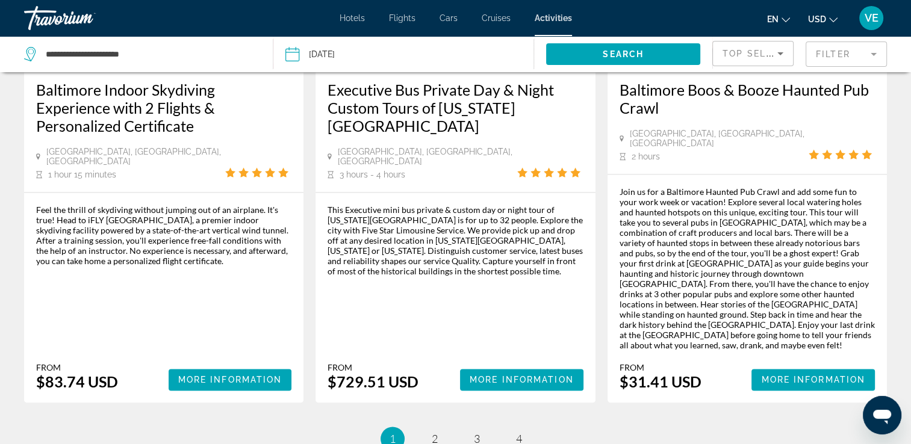
scroll to position [1806, 0]
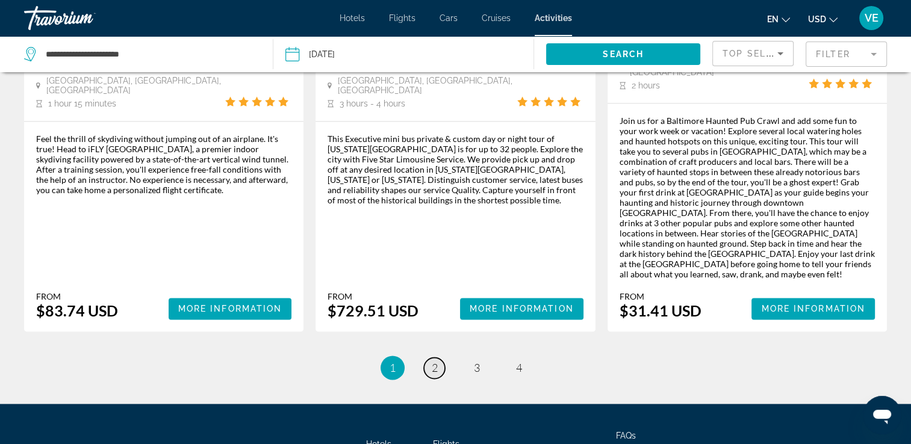
click at [440, 358] on link "page 2" at bounding box center [434, 368] width 21 height 21
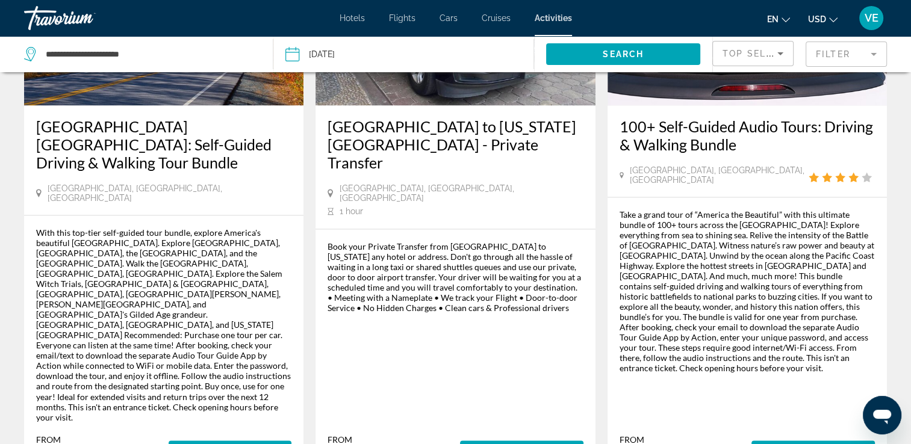
scroll to position [1959, 0]
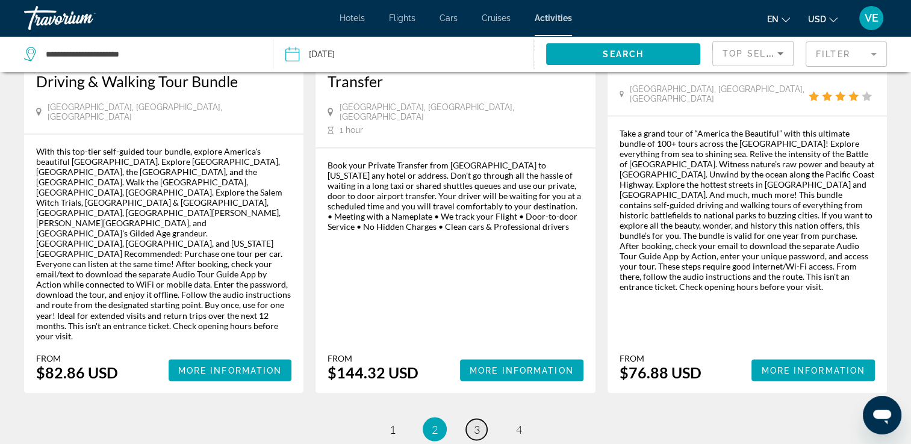
click at [479, 423] on span "3" at bounding box center [477, 429] width 6 height 13
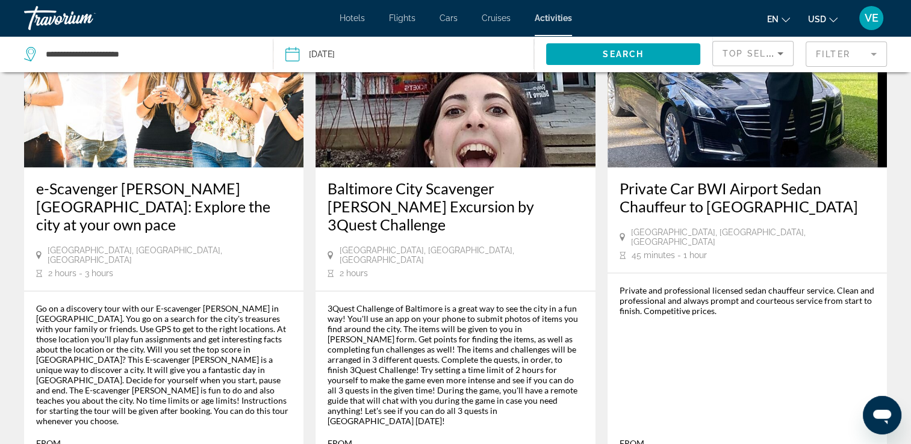
scroll to position [1806, 0]
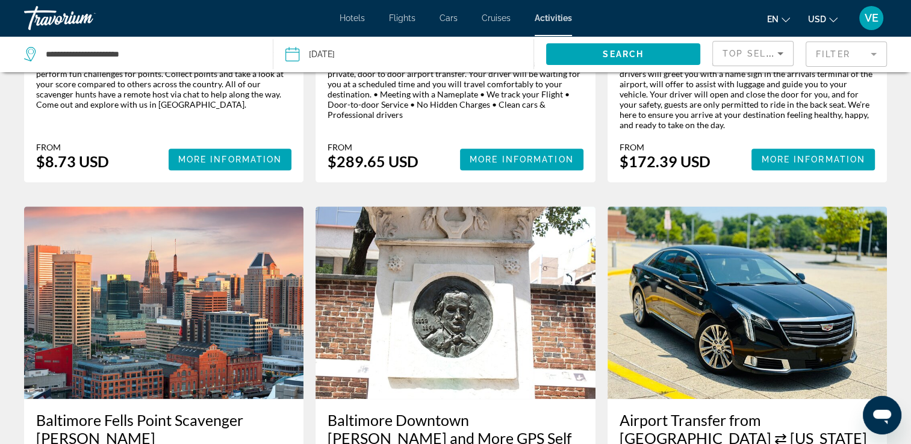
scroll to position [805, 0]
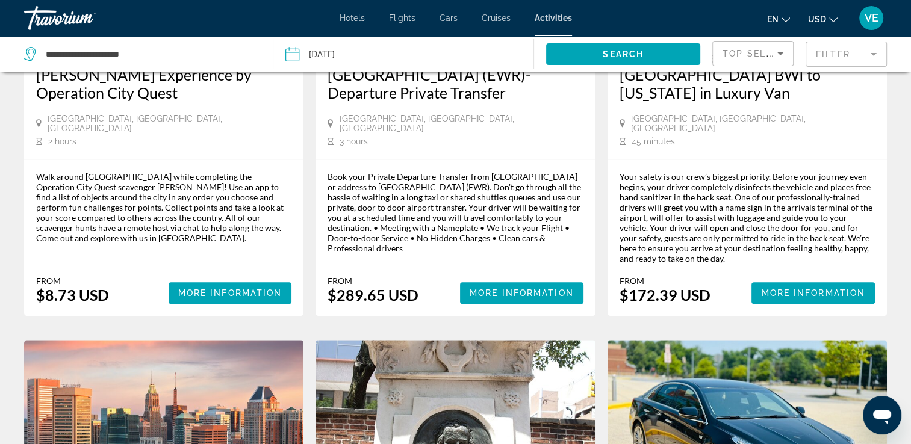
click at [394, 20] on span "Flights" at bounding box center [402, 18] width 26 height 10
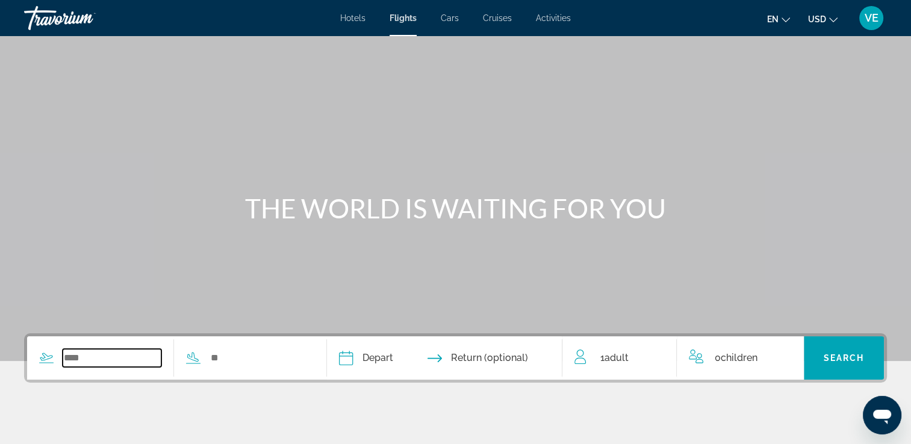
click at [119, 362] on input "Search widget" at bounding box center [112, 358] width 99 height 18
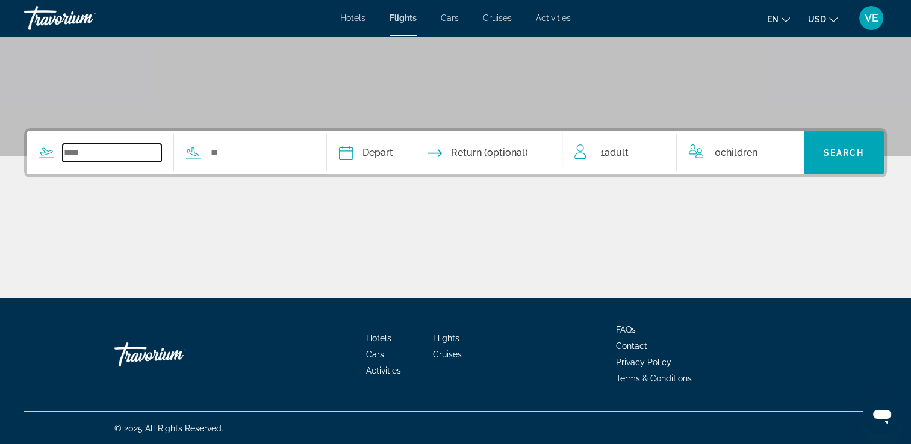
scroll to position [206, 0]
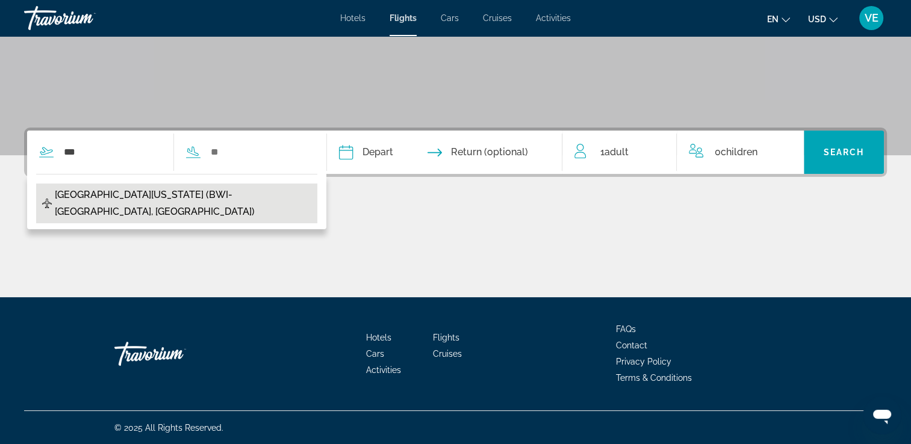
click at [146, 191] on span "[GEOGRAPHIC_DATA][US_STATE] (BWI-[GEOGRAPHIC_DATA], [GEOGRAPHIC_DATA])" at bounding box center [183, 204] width 256 height 34
type input "**********"
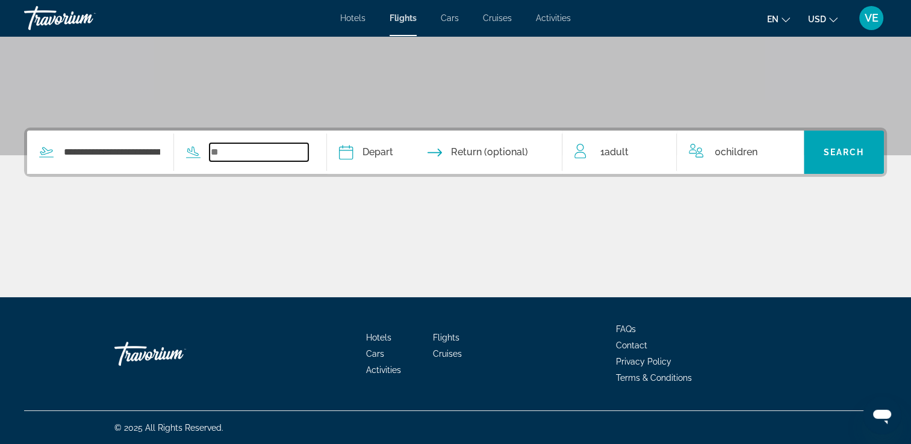
click at [244, 155] on input "Search widget" at bounding box center [259, 152] width 99 height 18
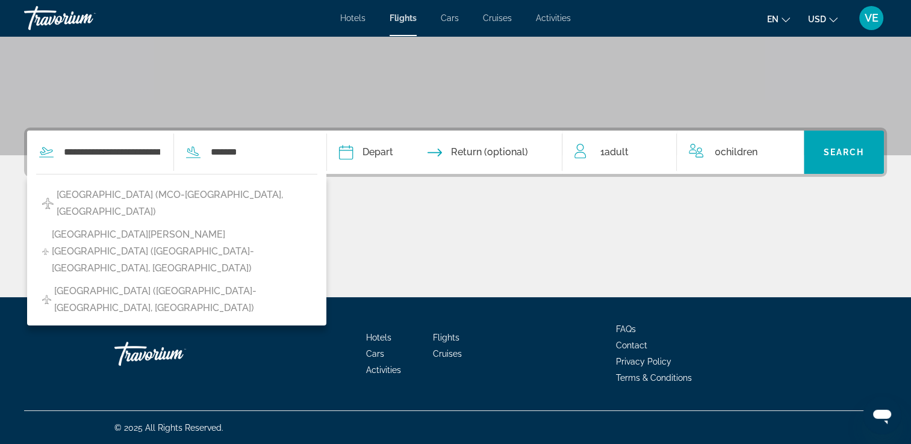
click at [226, 191] on span "[GEOGRAPHIC_DATA] (MCO-[GEOGRAPHIC_DATA], [GEOGRAPHIC_DATA])" at bounding box center [184, 204] width 255 height 34
type input "**********"
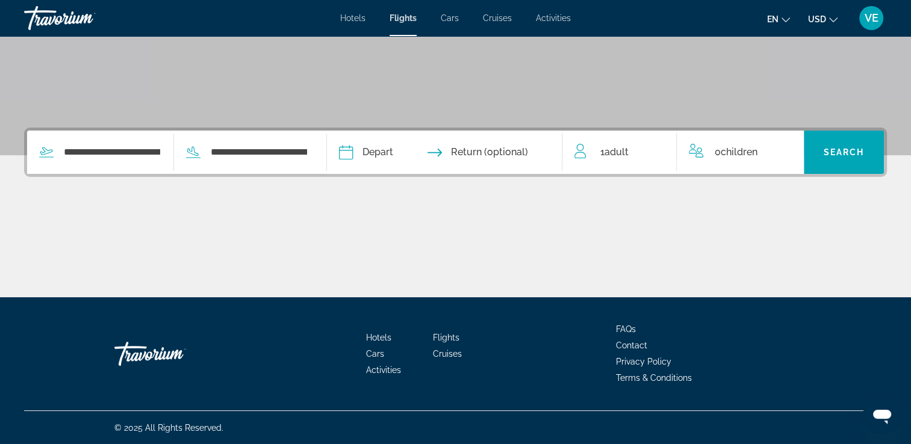
click at [395, 157] on input "Depart date" at bounding box center [394, 154] width 117 height 47
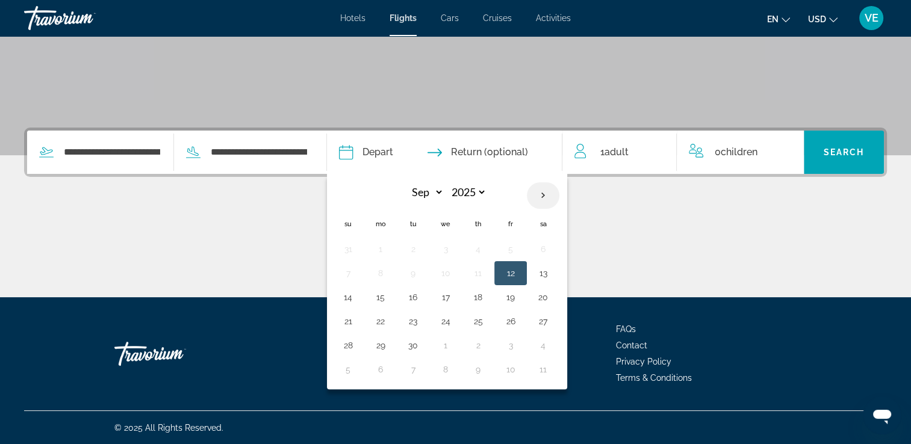
click at [559, 194] on th "Next month" at bounding box center [543, 195] width 33 height 26
select select "*"
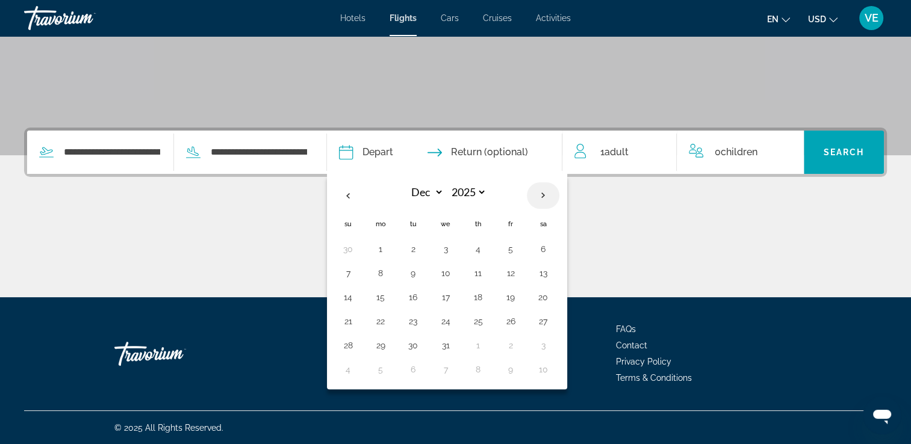
select select "****"
click at [520, 300] on button "16" at bounding box center [510, 297] width 19 height 17
type input "**********"
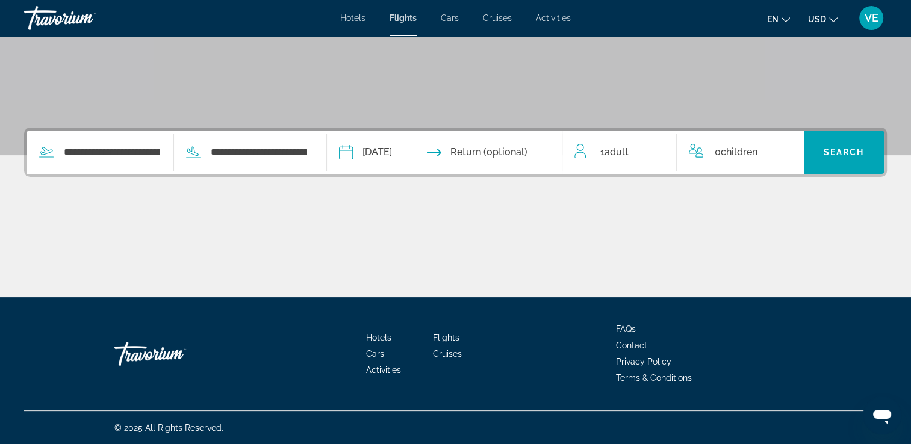
click at [511, 149] on input "Return date" at bounding box center [509, 154] width 117 height 47
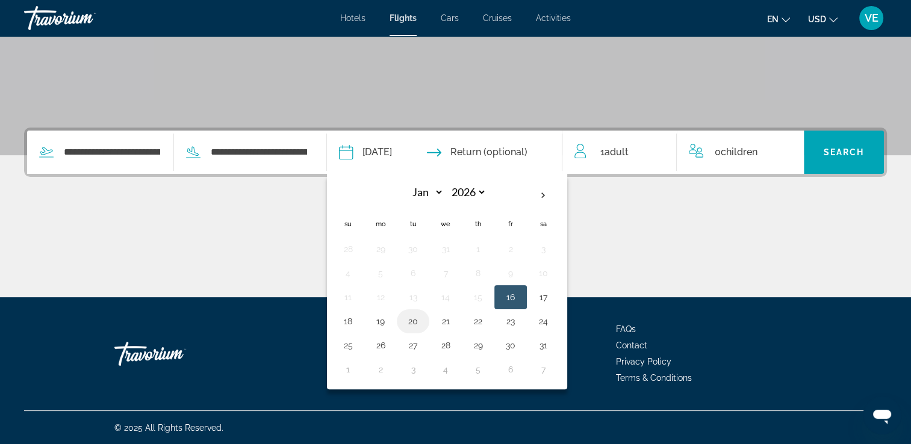
click at [423, 319] on button "20" at bounding box center [412, 321] width 19 height 17
type input "**********"
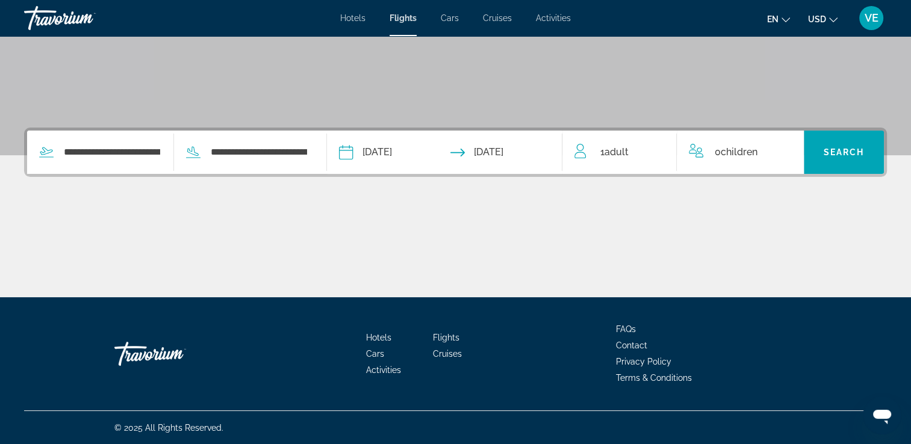
click at [660, 154] on div "1 Adult Adults" at bounding box center [625, 152] width 102 height 17
click at [659, 152] on icon "Increment adults" at bounding box center [658, 150] width 11 height 14
click at [784, 153] on icon "Increment children" at bounding box center [786, 150] width 11 height 14
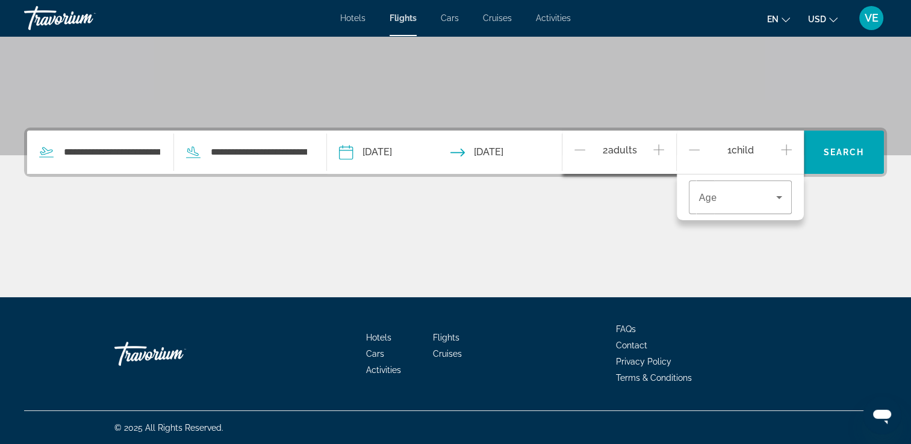
click at [786, 151] on icon "Increment children" at bounding box center [786, 149] width 11 height 11
click at [780, 197] on icon "Travelers: 2 adults, 2 children" at bounding box center [779, 197] width 14 height 14
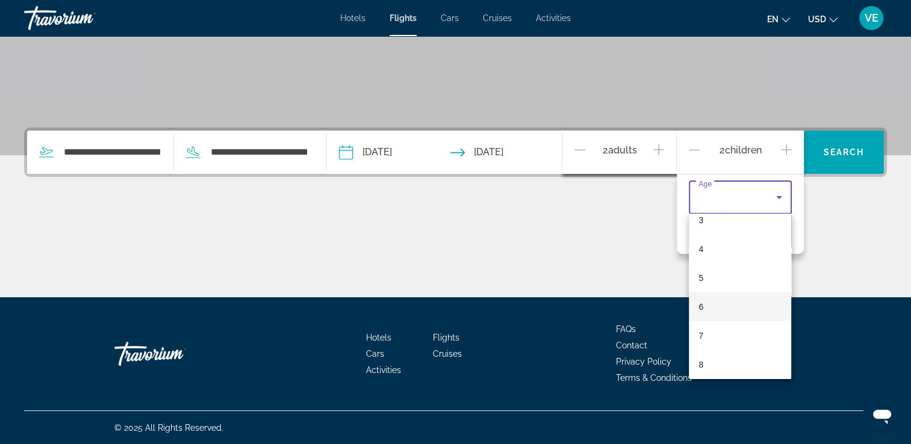
scroll to position [120, 0]
click at [704, 374] on mat-option "9" at bounding box center [740, 372] width 102 height 29
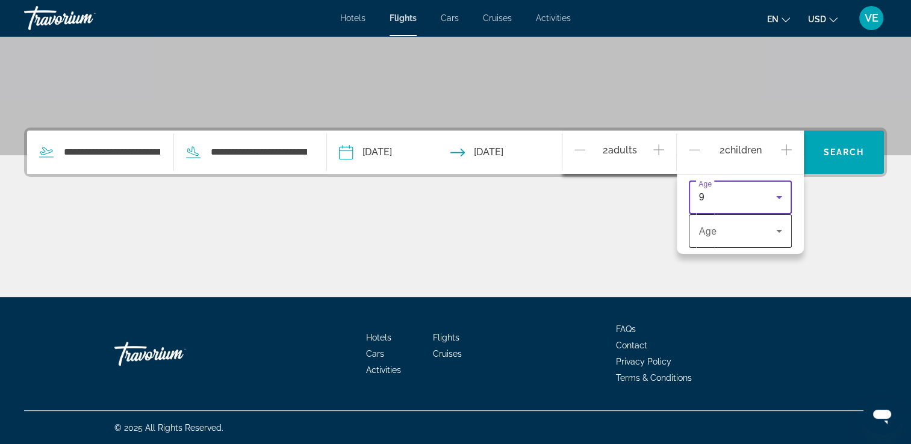
click at [778, 230] on icon "Travelers: 2 adults, 2 children" at bounding box center [779, 231] width 6 height 3
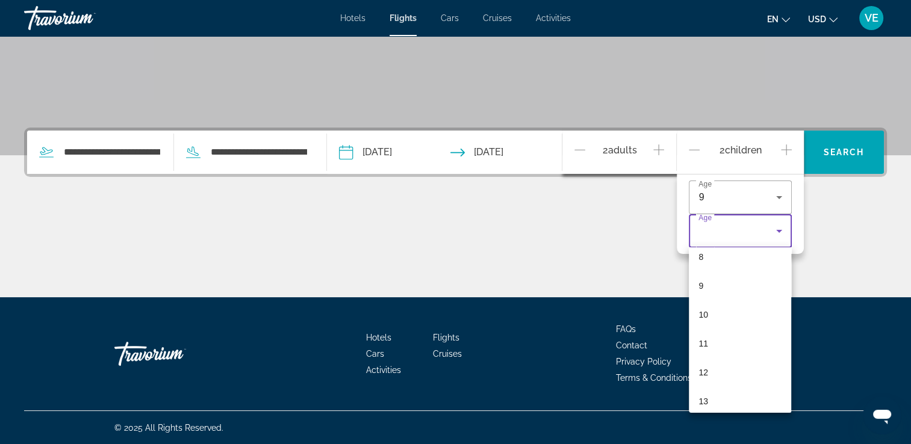
scroll to position [361, 0]
click at [710, 341] on mat-option "15" at bounding box center [740, 338] width 102 height 29
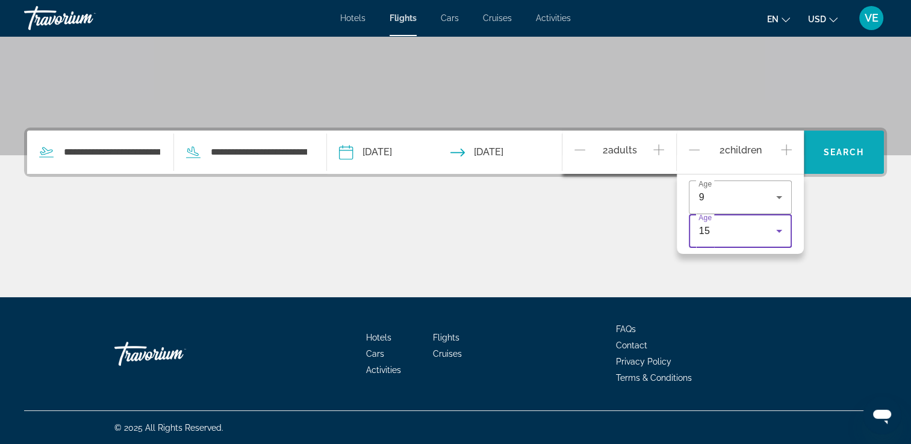
click at [845, 151] on span "Search" at bounding box center [843, 152] width 41 height 10
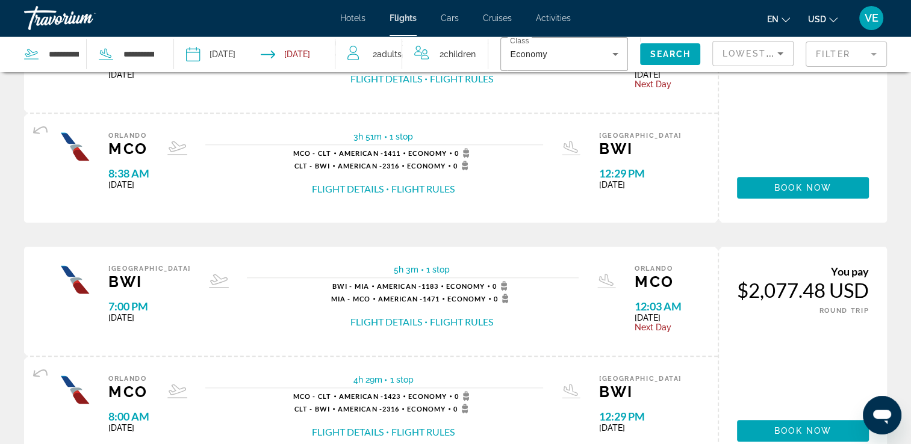
scroll to position [1322, 0]
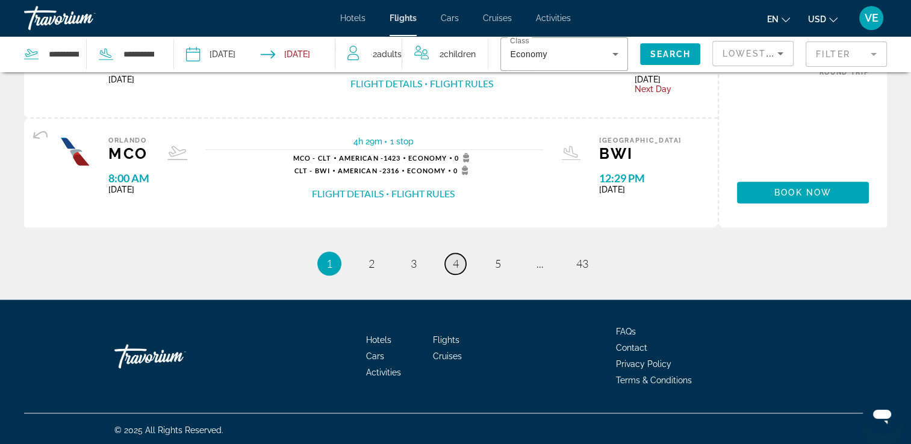
click at [455, 260] on span "4" at bounding box center [456, 263] width 6 height 13
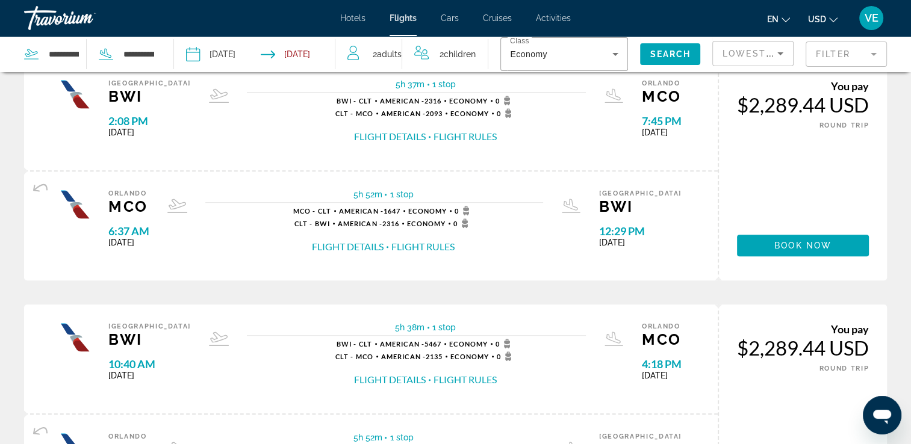
scroll to position [662, 0]
